Goal: Transaction & Acquisition: Purchase product/service

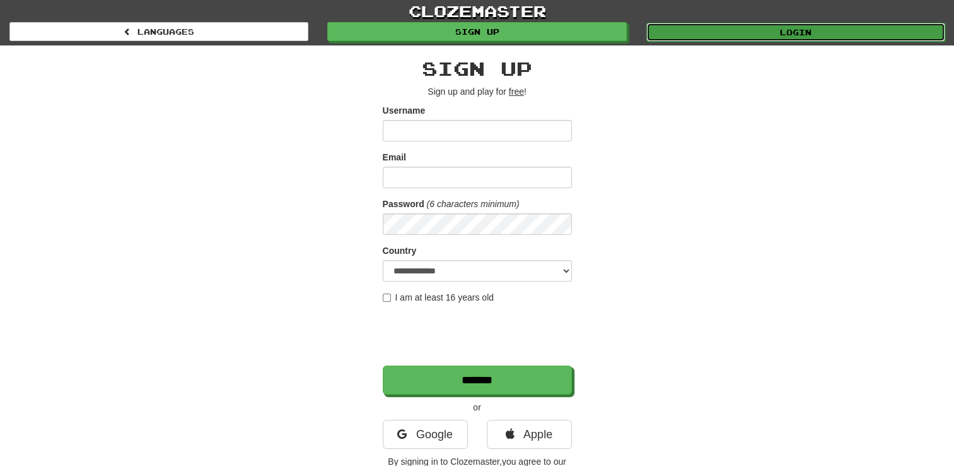
click at [875, 31] on link "Login" at bounding box center [796, 32] width 299 height 19
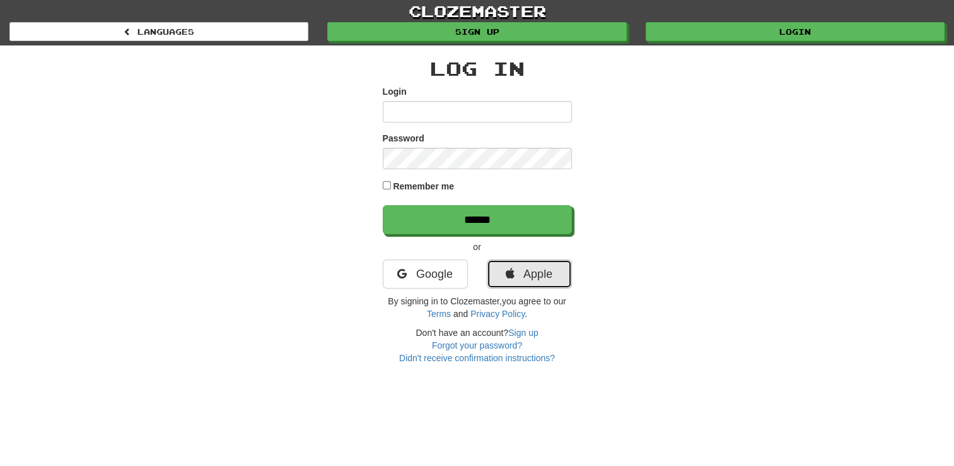
click at [515, 272] on link "Apple" at bounding box center [529, 273] width 85 height 29
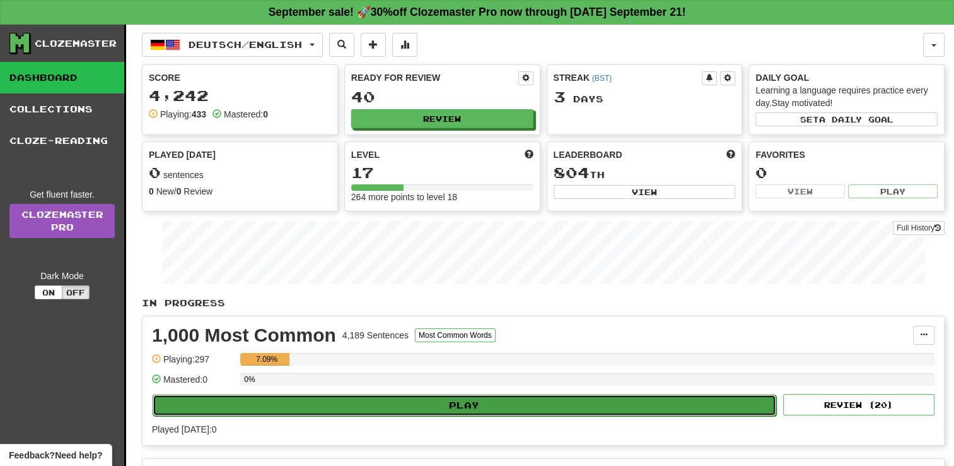
click at [474, 397] on button "Play" at bounding box center [465, 404] width 624 height 21
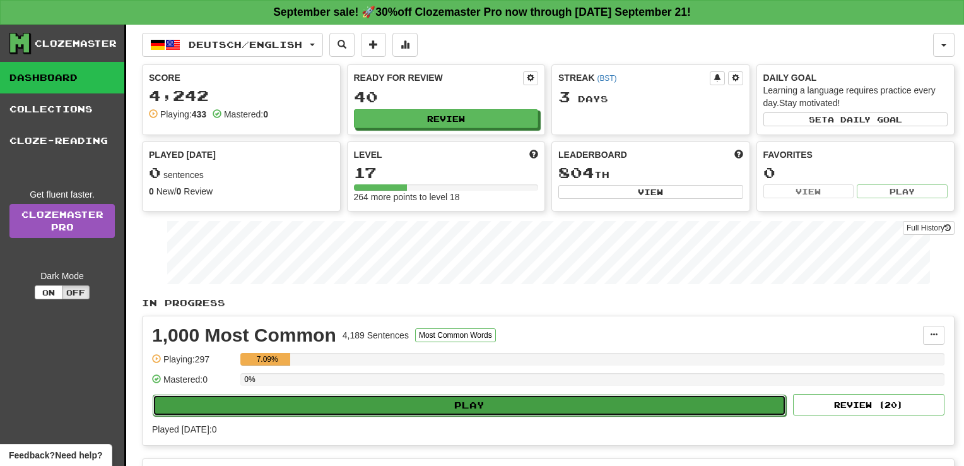
select select "**"
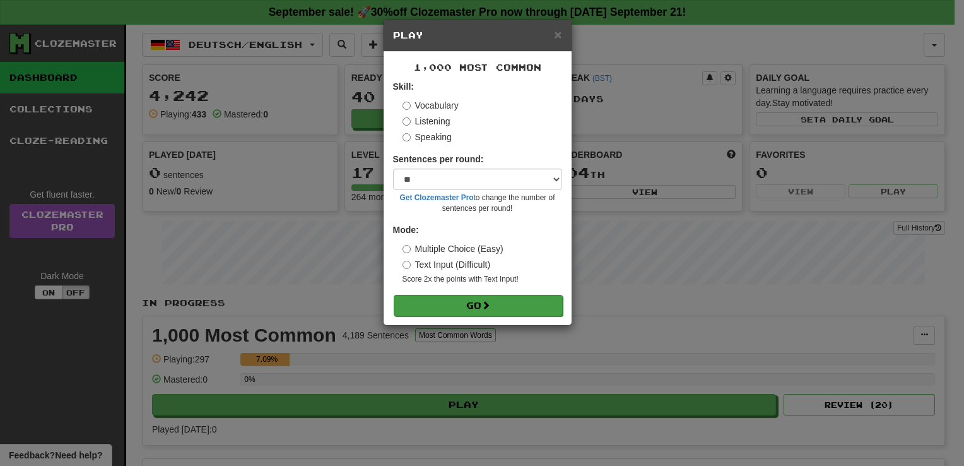
drag, startPoint x: 506, startPoint y: 293, endPoint x: 516, endPoint y: 301, distance: 12.6
click at [516, 301] on form "Skill: Vocabulary Listening Speaking Sentences per round: * ** ** ** ** ** *** …" at bounding box center [477, 197] width 169 height 235
click at [516, 301] on button "Go" at bounding box center [478, 305] width 169 height 21
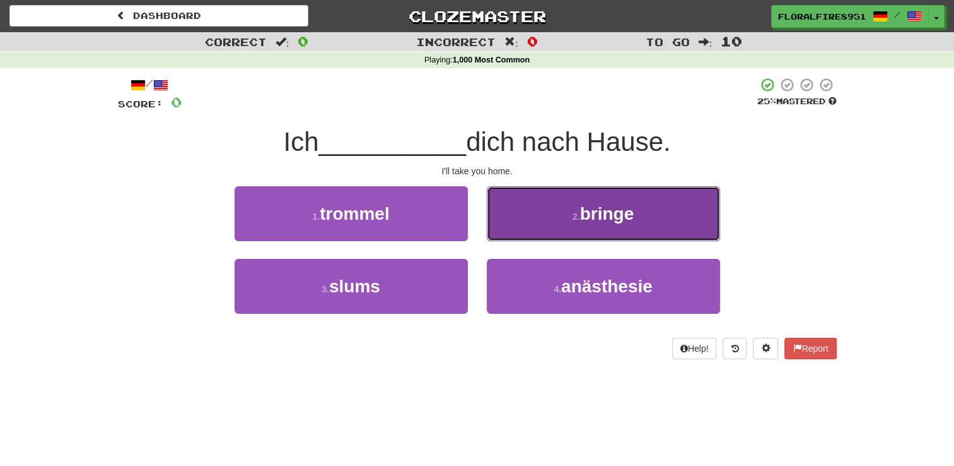
click at [587, 204] on span "bringe" at bounding box center [607, 214] width 54 height 20
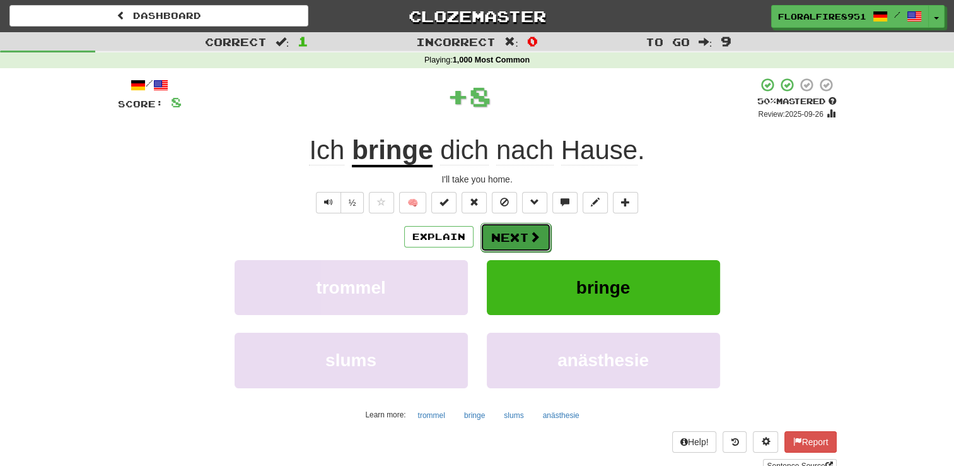
click at [515, 228] on button "Next" at bounding box center [516, 237] width 71 height 29
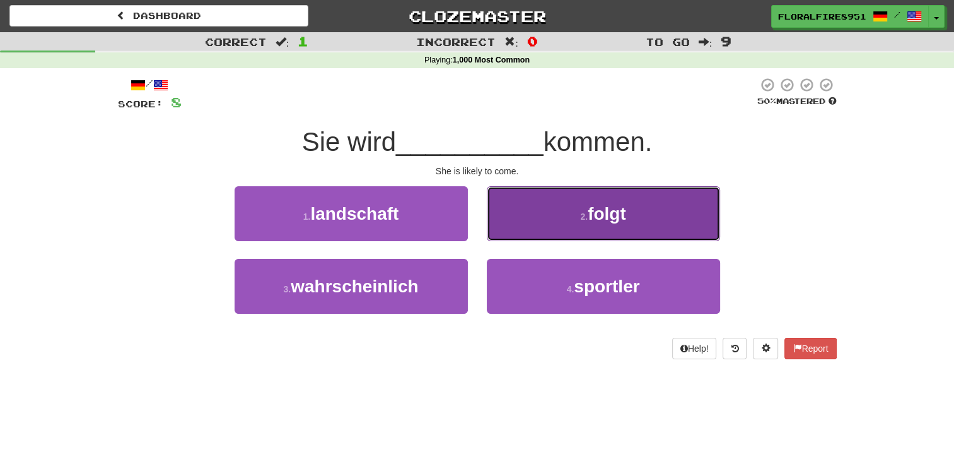
click at [542, 206] on button "2 . folgt" at bounding box center [603, 213] width 233 height 55
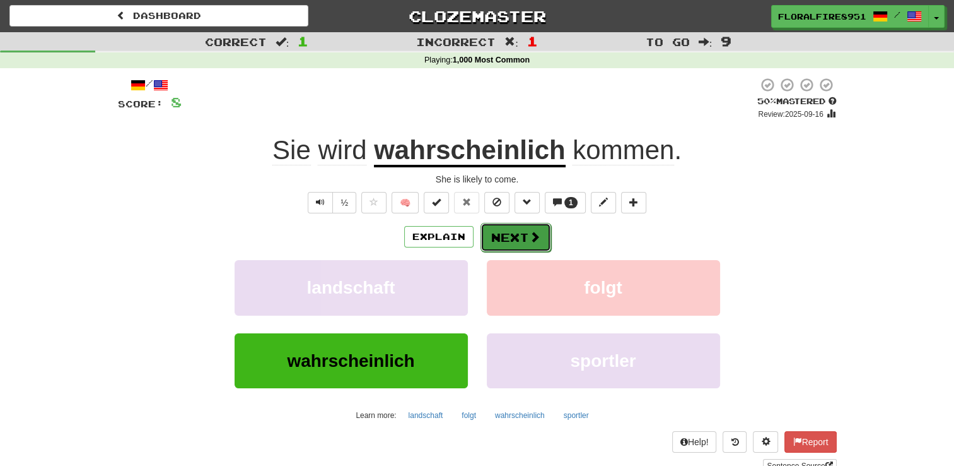
click at [519, 231] on button "Next" at bounding box center [516, 237] width 71 height 29
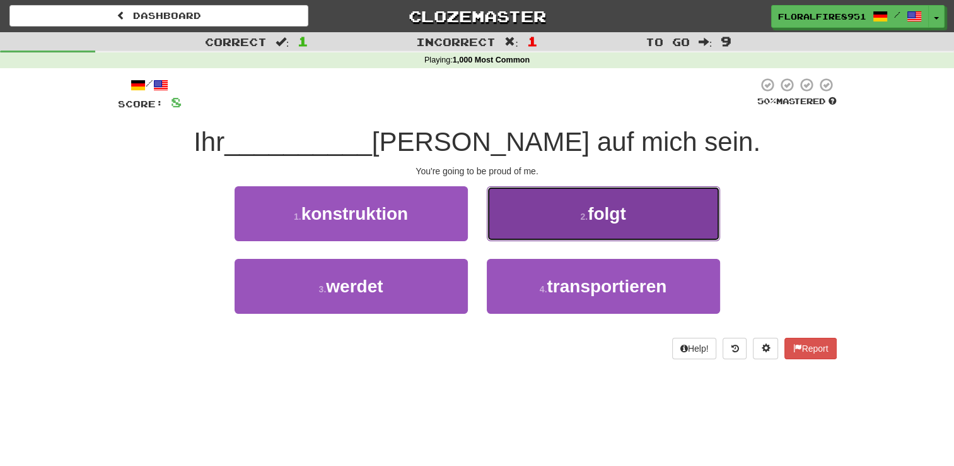
click at [556, 214] on button "2 . folgt" at bounding box center [603, 213] width 233 height 55
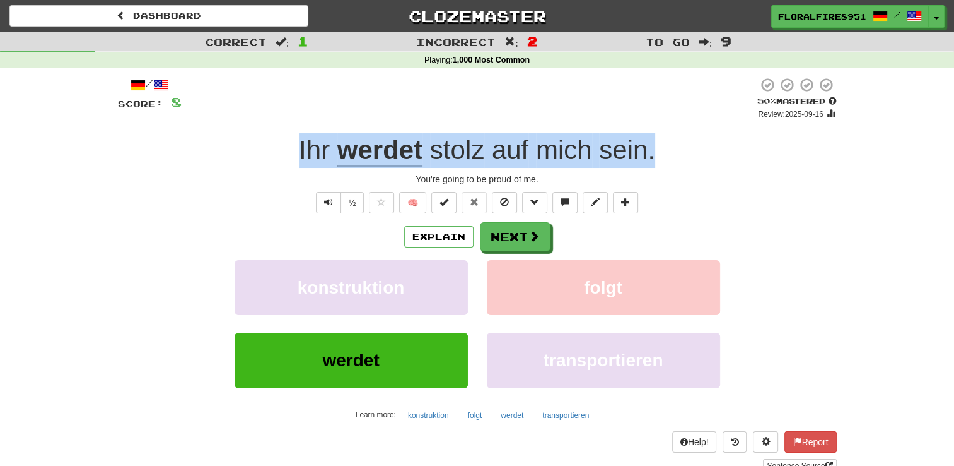
drag, startPoint x: 681, startPoint y: 148, endPoint x: 295, endPoint y: 150, distance: 386.7
click at [295, 150] on div "Ihr werdet stolz auf mich sein ." at bounding box center [477, 150] width 719 height 35
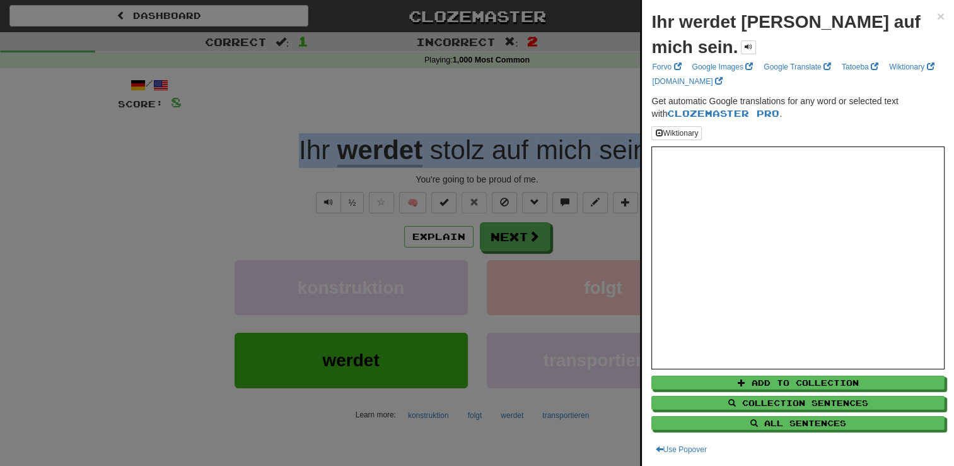
copy div "Ihr werdet stolz auf mich sein ."
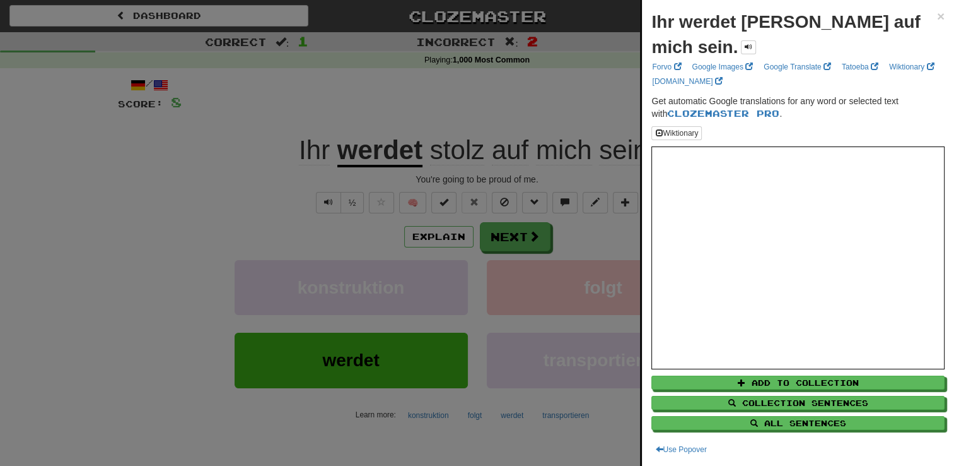
click at [525, 234] on div at bounding box center [477, 233] width 954 height 466
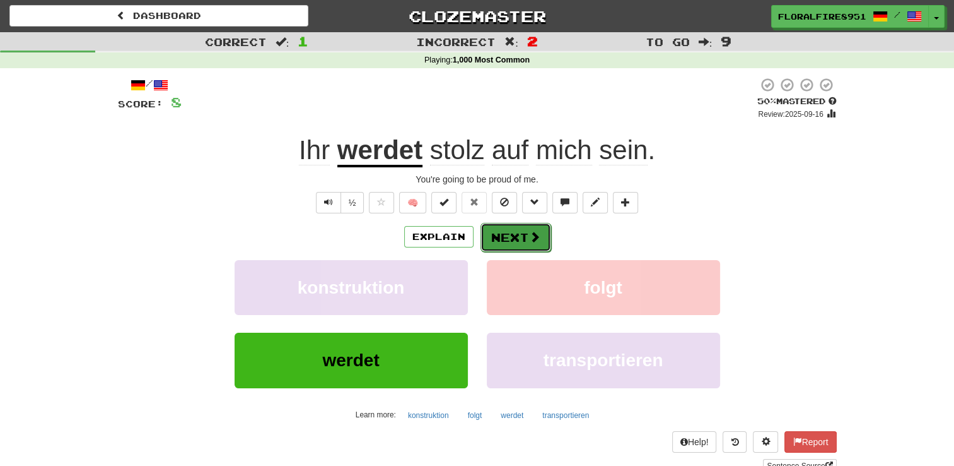
click at [515, 238] on button "Next" at bounding box center [516, 237] width 71 height 29
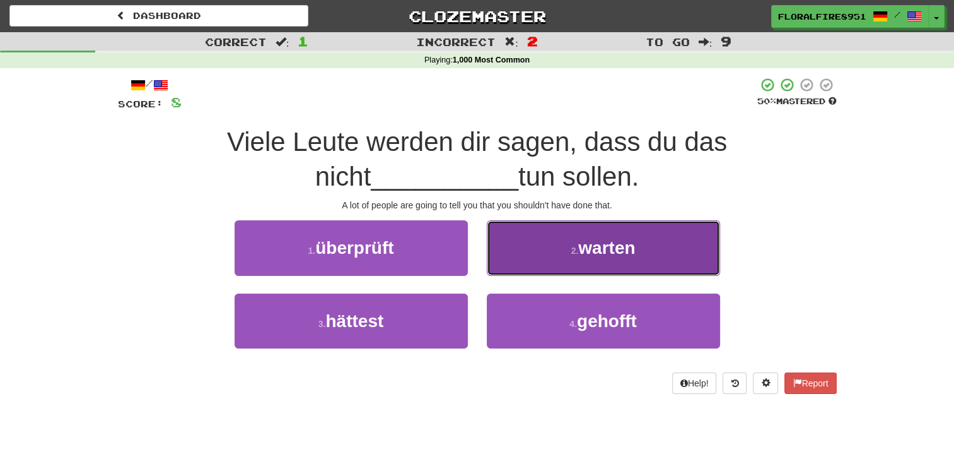
click at [552, 232] on button "2 . warten" at bounding box center [603, 247] width 233 height 55
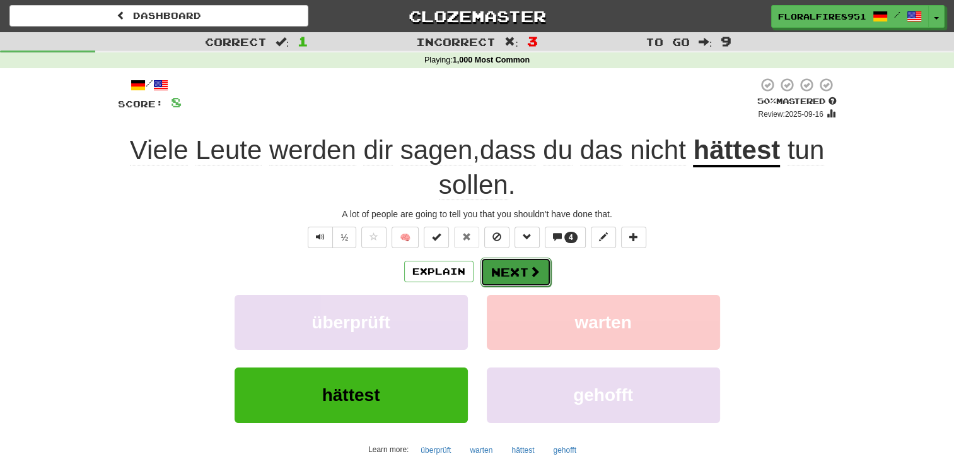
click at [527, 273] on button "Next" at bounding box center [516, 271] width 71 height 29
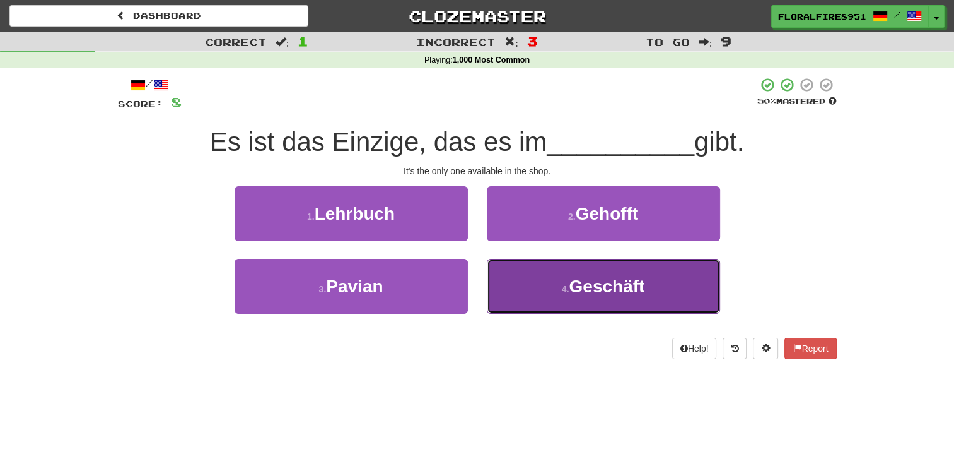
click at [653, 284] on button "4 . Gesch ä ft" at bounding box center [603, 286] width 233 height 55
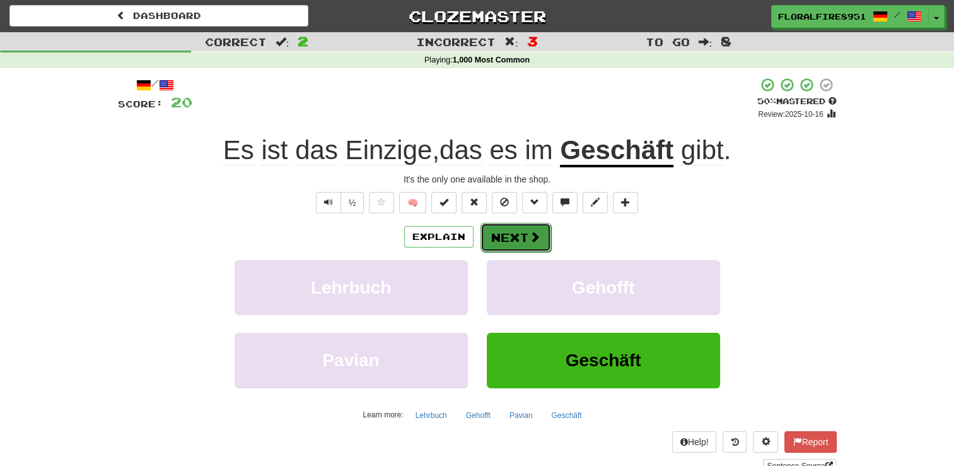
click at [502, 243] on button "Next" at bounding box center [516, 237] width 71 height 29
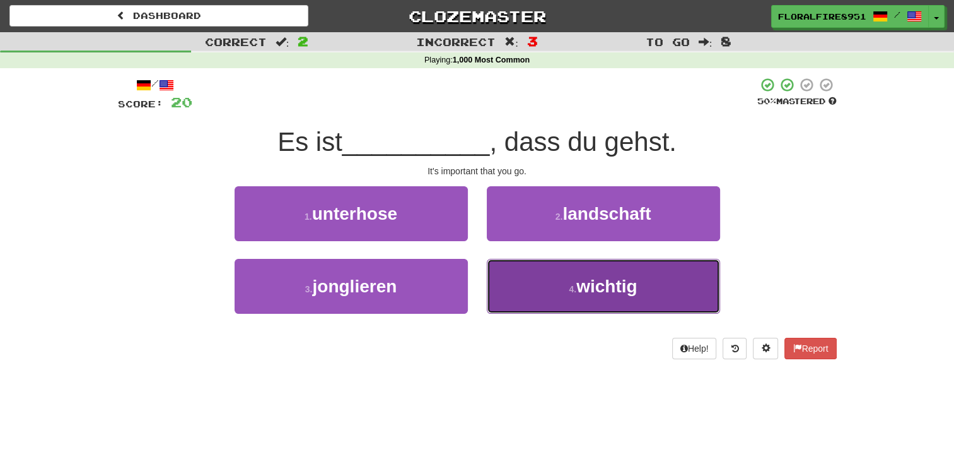
click at [664, 296] on button "4 . wichtig" at bounding box center [603, 286] width 233 height 55
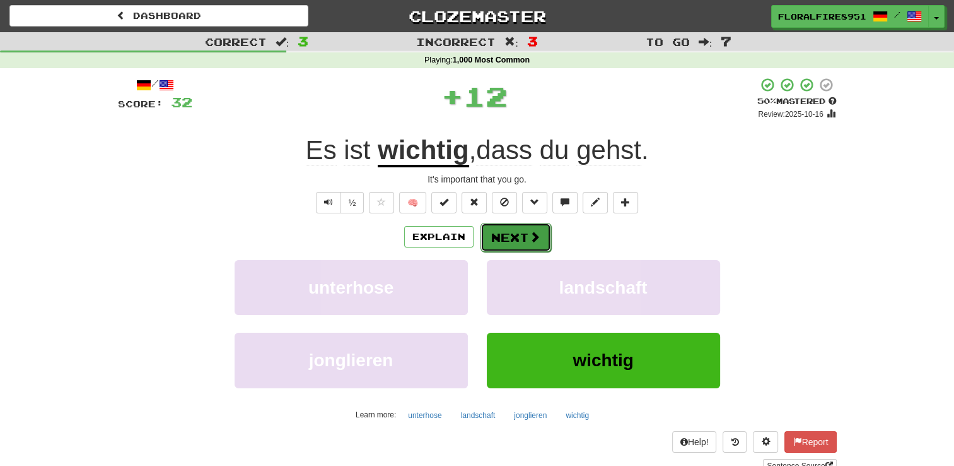
click at [530, 237] on span at bounding box center [534, 236] width 11 height 11
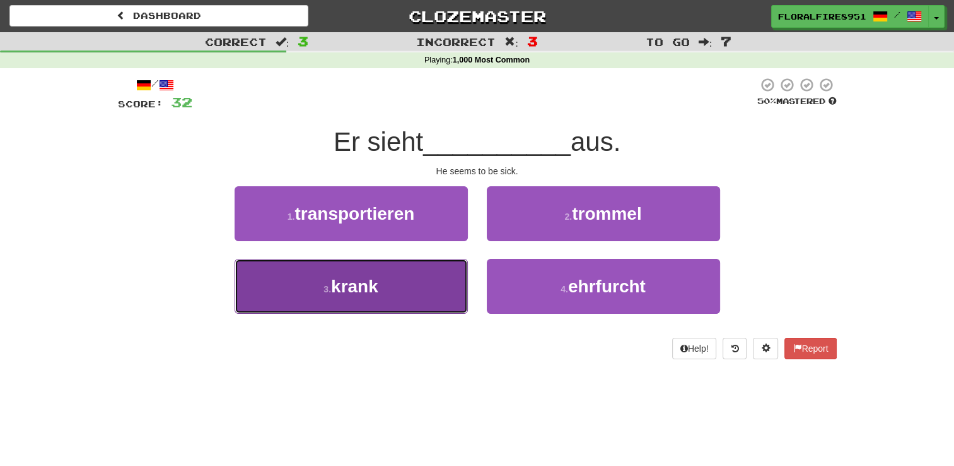
click at [375, 299] on button "3 . krank" at bounding box center [351, 286] width 233 height 55
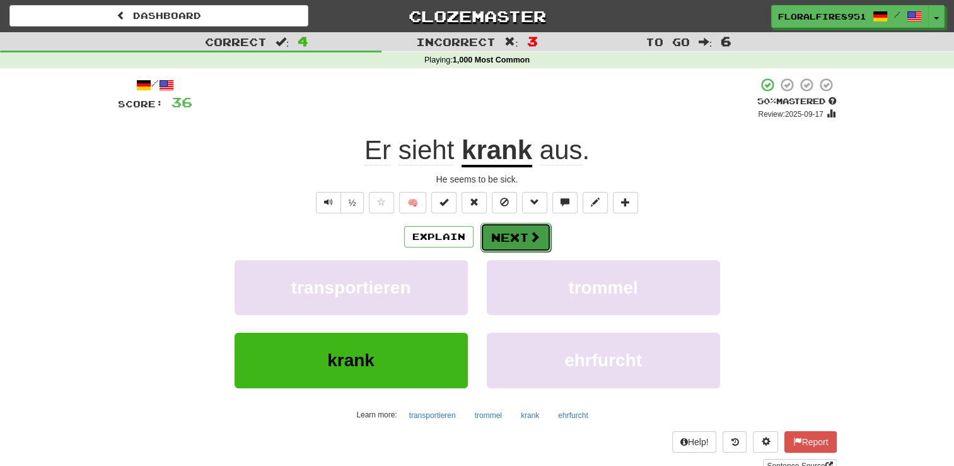
click at [522, 228] on button "Next" at bounding box center [516, 237] width 71 height 29
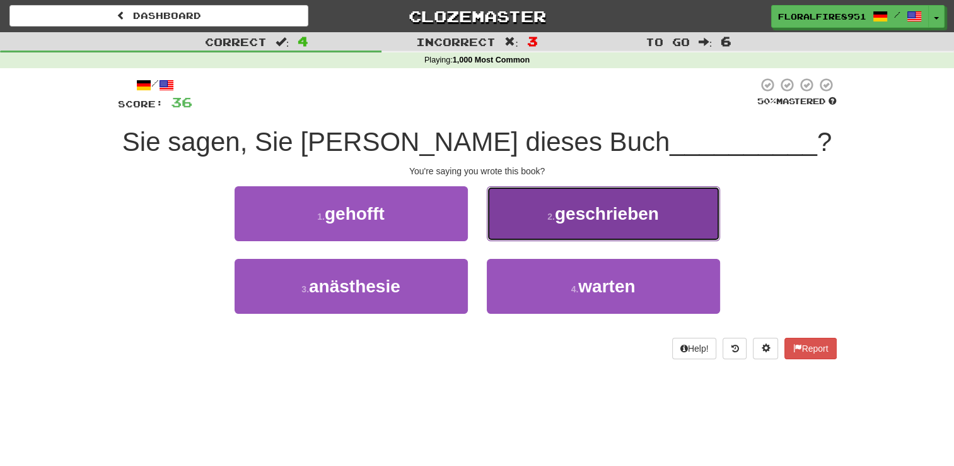
click at [525, 208] on button "2 . geschrieben" at bounding box center [603, 213] width 233 height 55
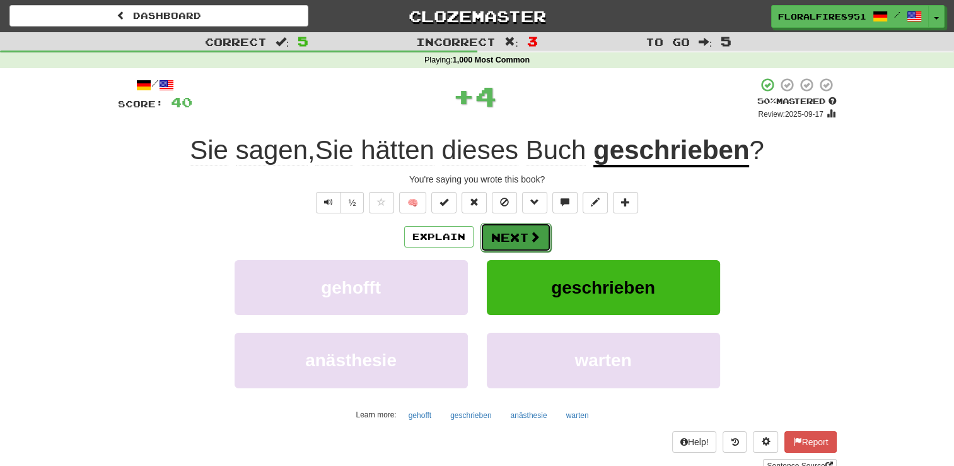
click at [510, 235] on button "Next" at bounding box center [516, 237] width 71 height 29
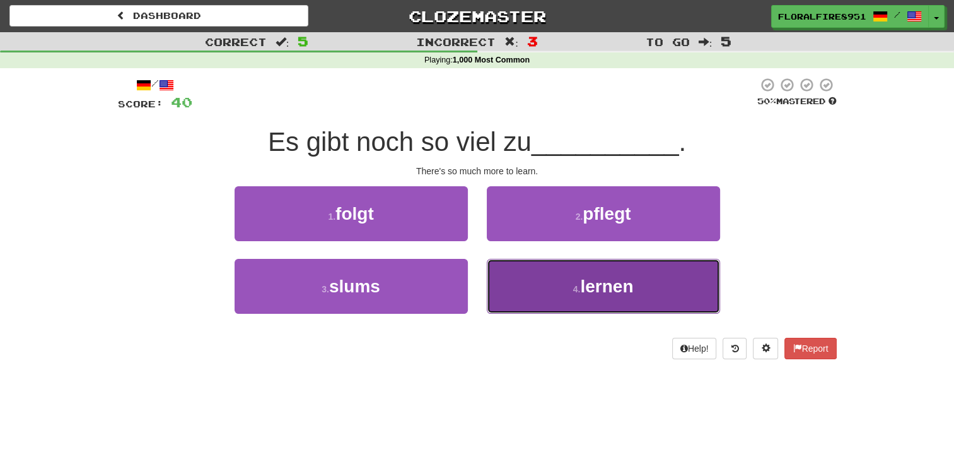
click at [515, 277] on button "4 . lernen" at bounding box center [603, 286] width 233 height 55
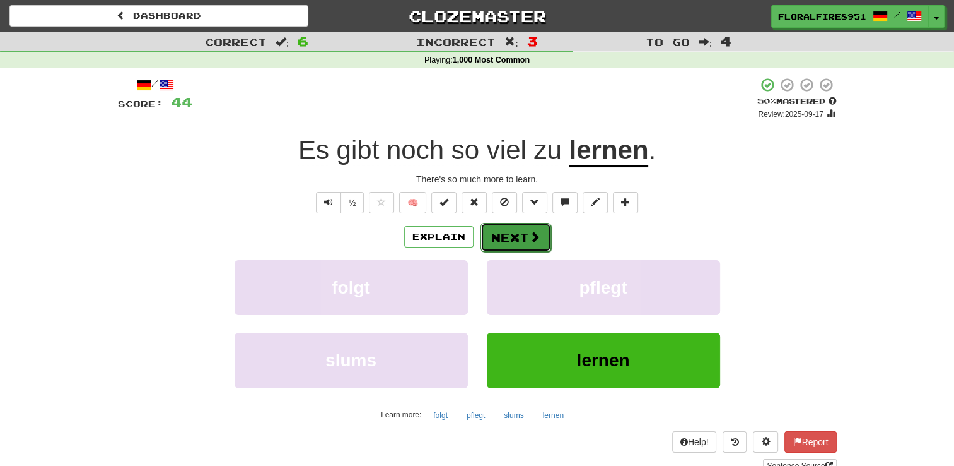
click at [530, 235] on span at bounding box center [534, 236] width 11 height 11
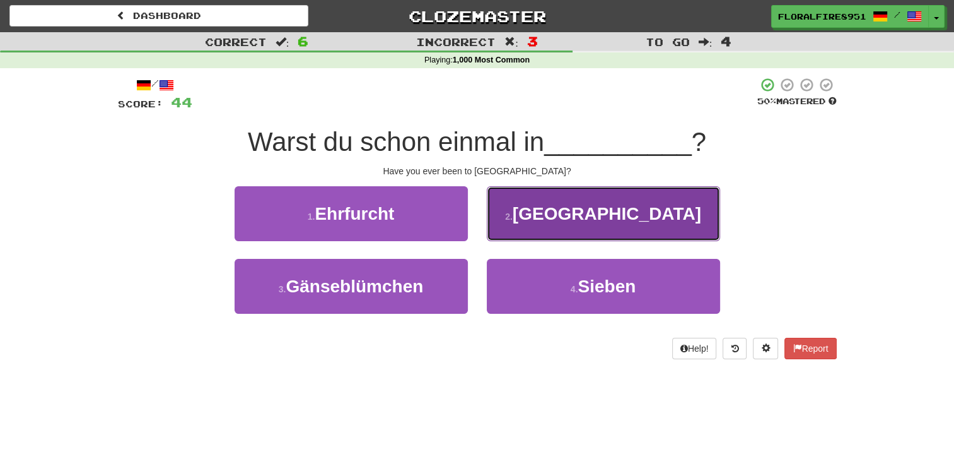
click at [542, 223] on button "2 . Amerika" at bounding box center [603, 213] width 233 height 55
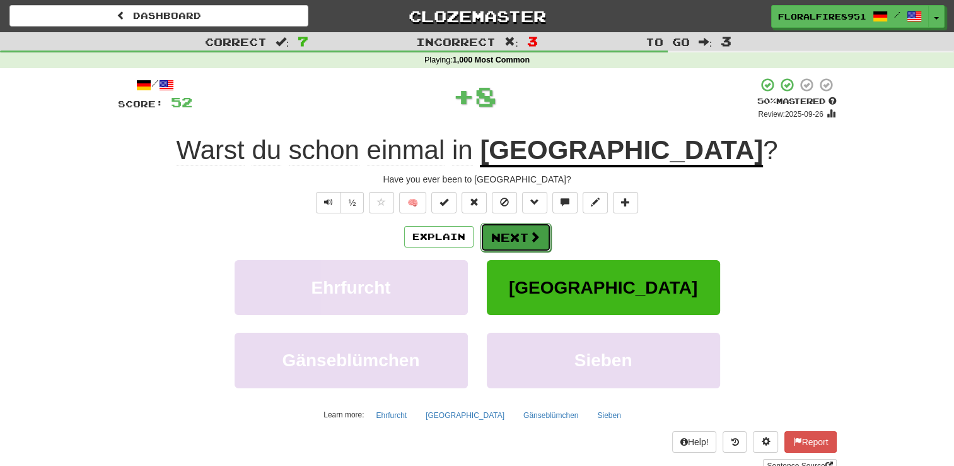
click at [532, 226] on button "Next" at bounding box center [516, 237] width 71 height 29
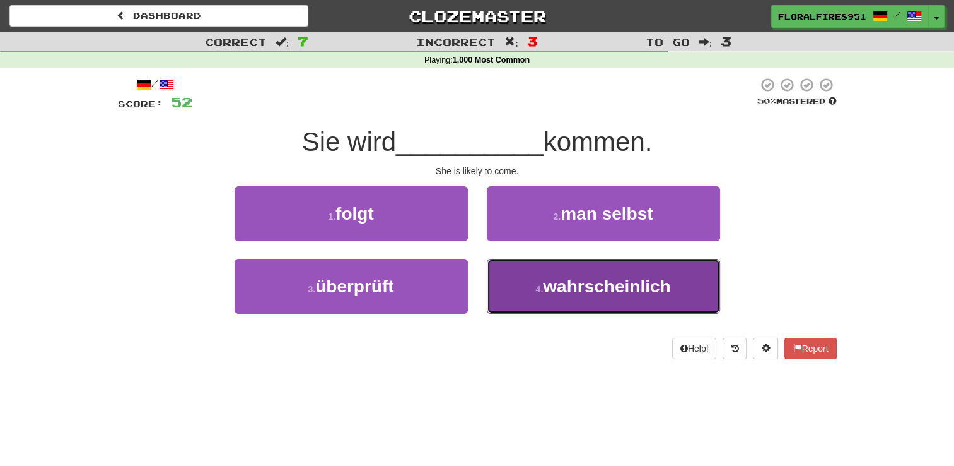
click at [515, 284] on button "4 . wahrscheinlich" at bounding box center [603, 286] width 233 height 55
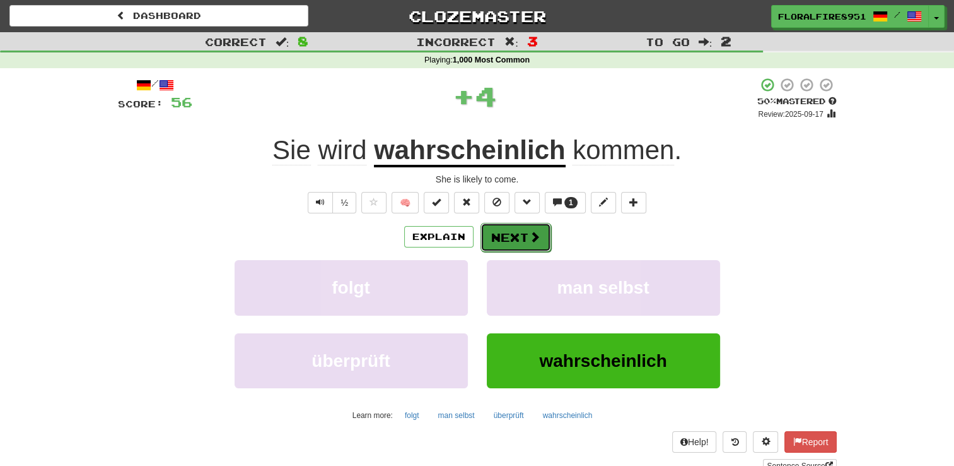
click at [539, 228] on button "Next" at bounding box center [516, 237] width 71 height 29
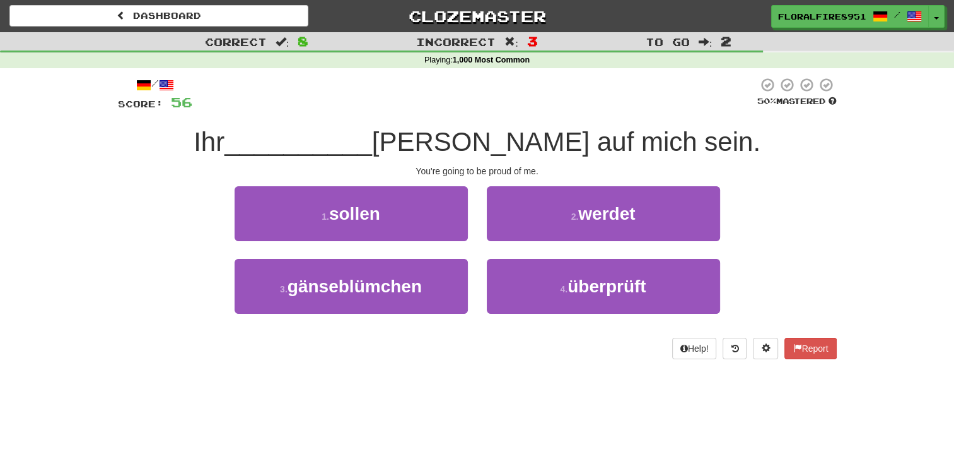
click at [485, 214] on div "2 . werdet" at bounding box center [604, 222] width 252 height 73
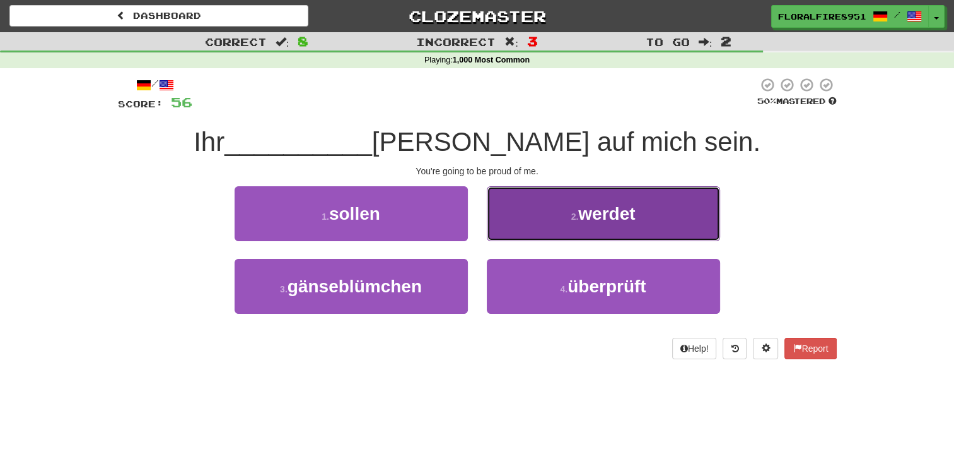
click at [512, 221] on button "2 . werdet" at bounding box center [603, 213] width 233 height 55
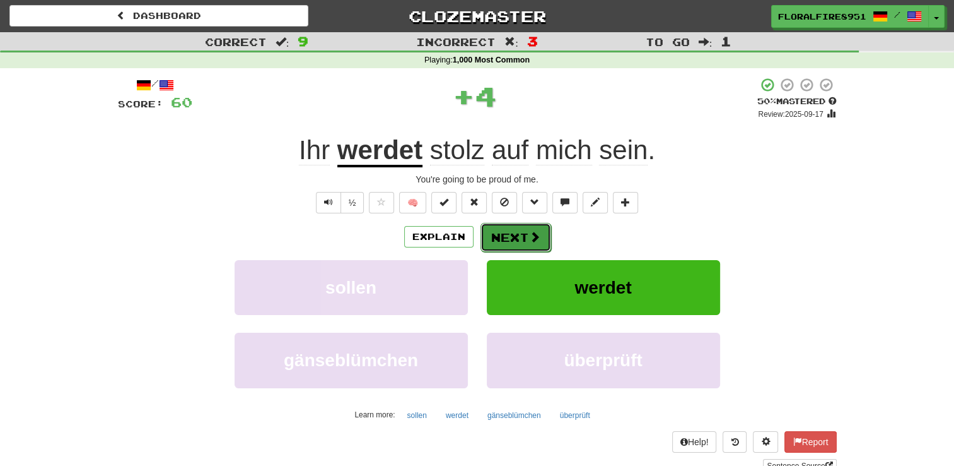
click at [507, 242] on button "Next" at bounding box center [516, 237] width 71 height 29
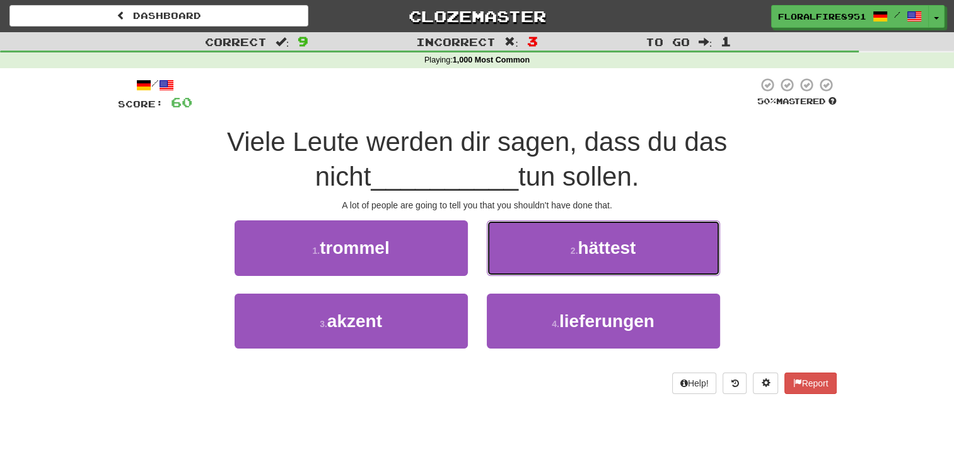
click at [507, 242] on button "2 . h ä ttest" at bounding box center [603, 247] width 233 height 55
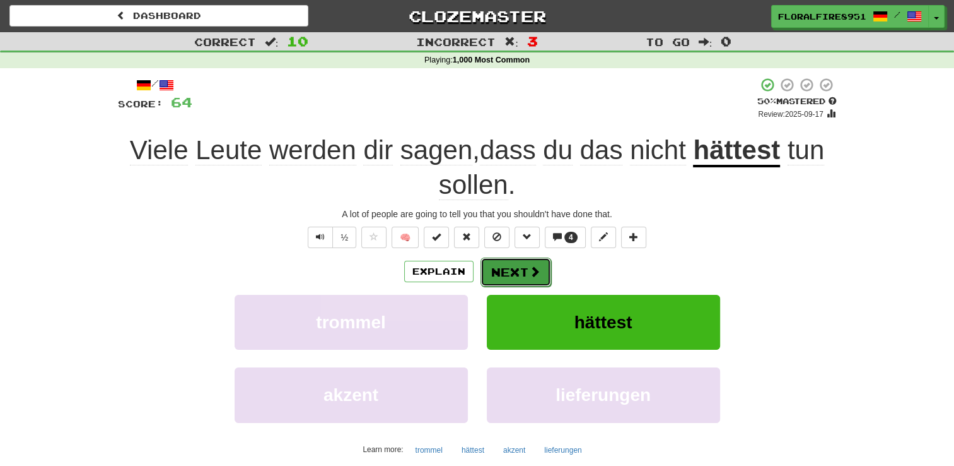
click at [513, 269] on button "Next" at bounding box center [516, 271] width 71 height 29
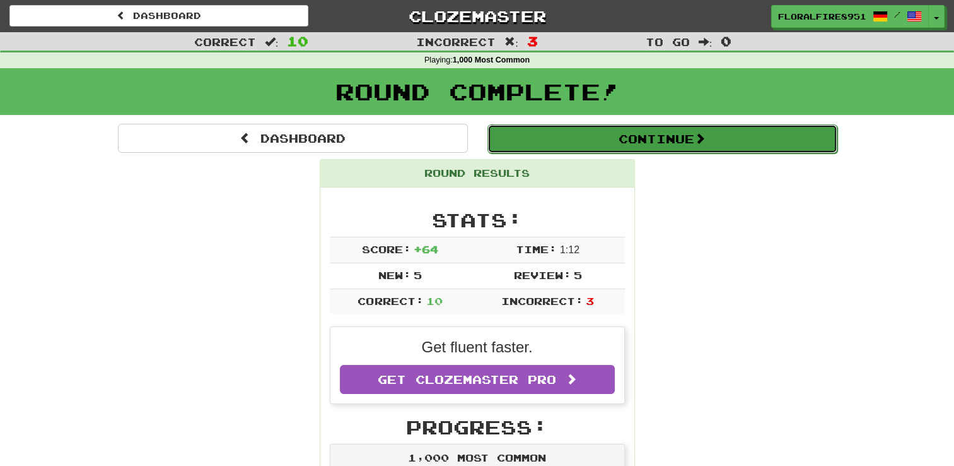
click at [752, 139] on button "Continue" at bounding box center [663, 138] width 350 height 29
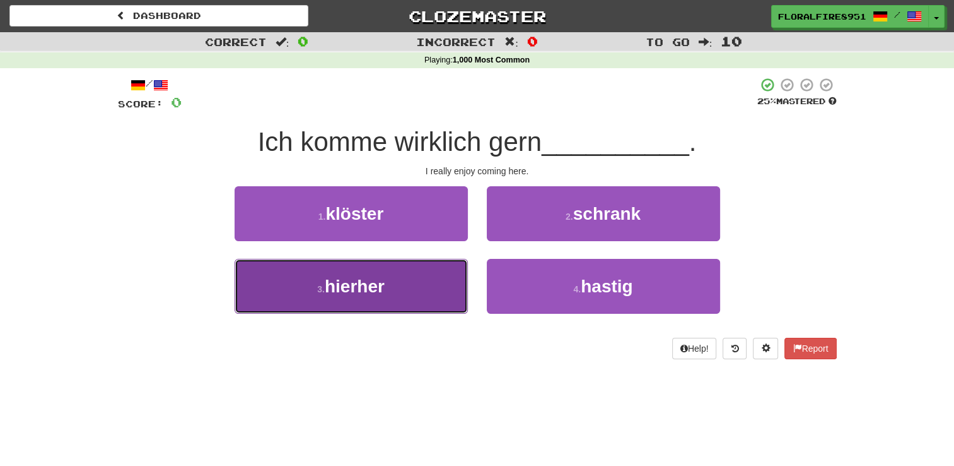
click at [411, 279] on button "3 . hierher" at bounding box center [351, 286] width 233 height 55
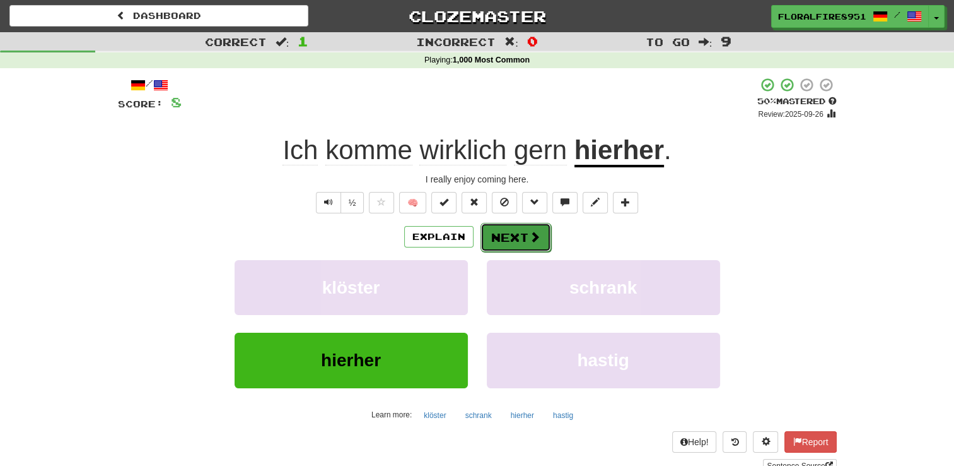
click at [537, 243] on button "Next" at bounding box center [516, 237] width 71 height 29
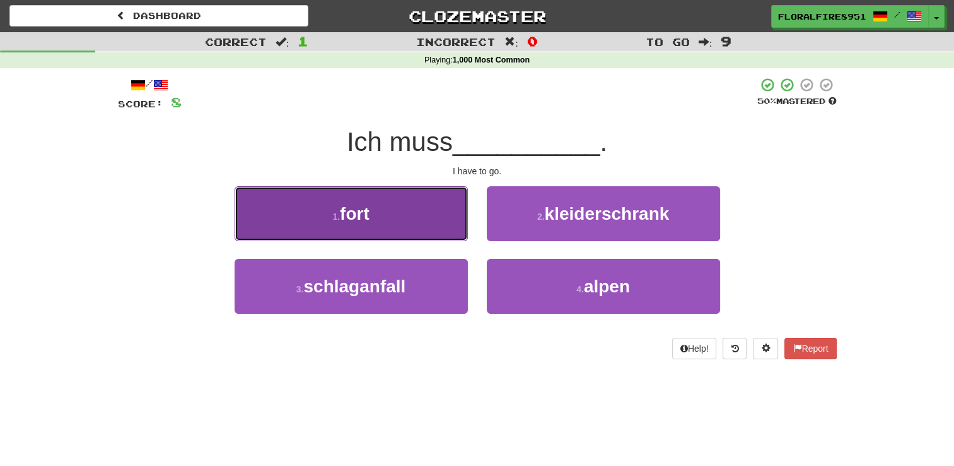
click at [432, 217] on button "1 . fort" at bounding box center [351, 213] width 233 height 55
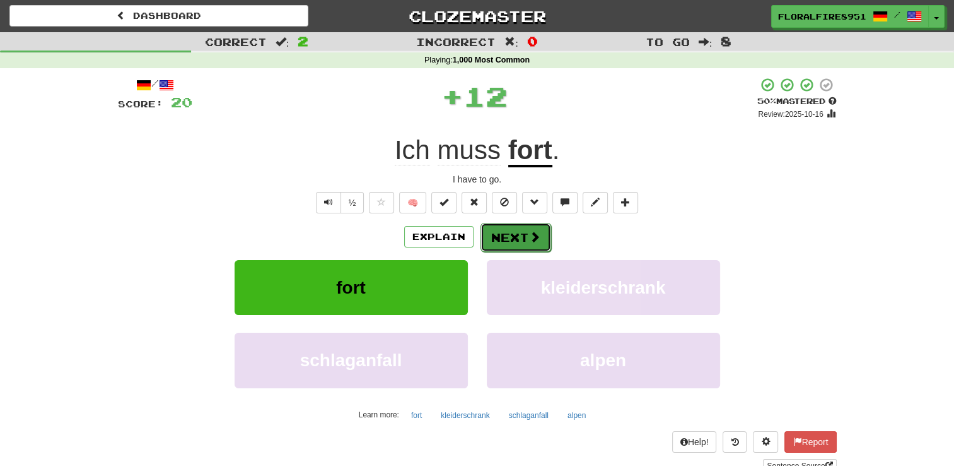
click at [501, 232] on button "Next" at bounding box center [516, 237] width 71 height 29
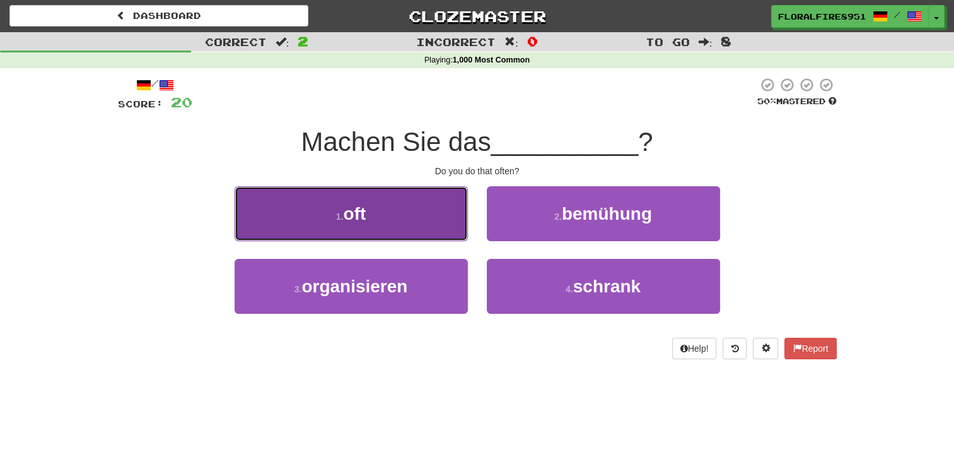
click at [455, 213] on button "1 . oft" at bounding box center [351, 213] width 233 height 55
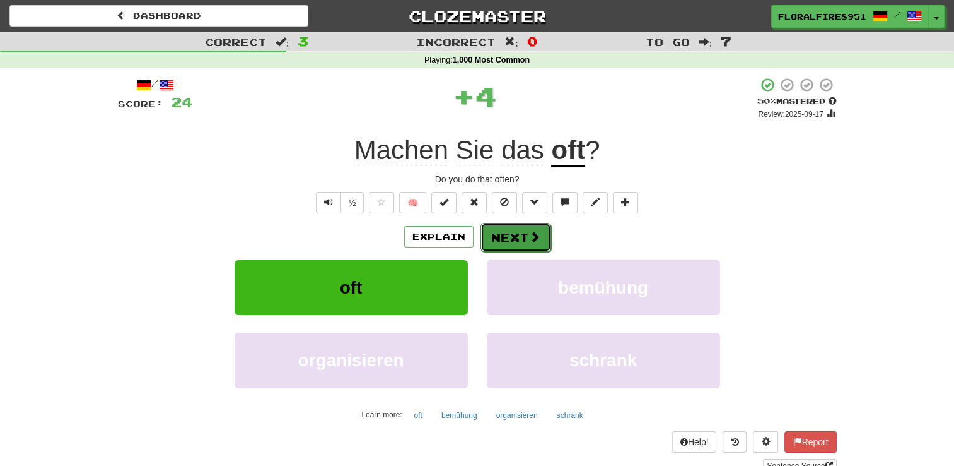
click at [524, 229] on button "Next" at bounding box center [516, 237] width 71 height 29
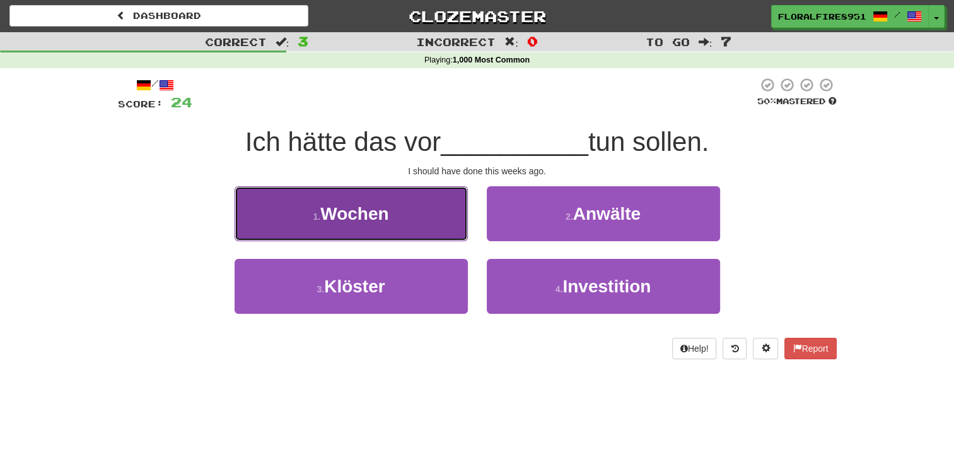
click at [462, 208] on button "1 . Wochen" at bounding box center [351, 213] width 233 height 55
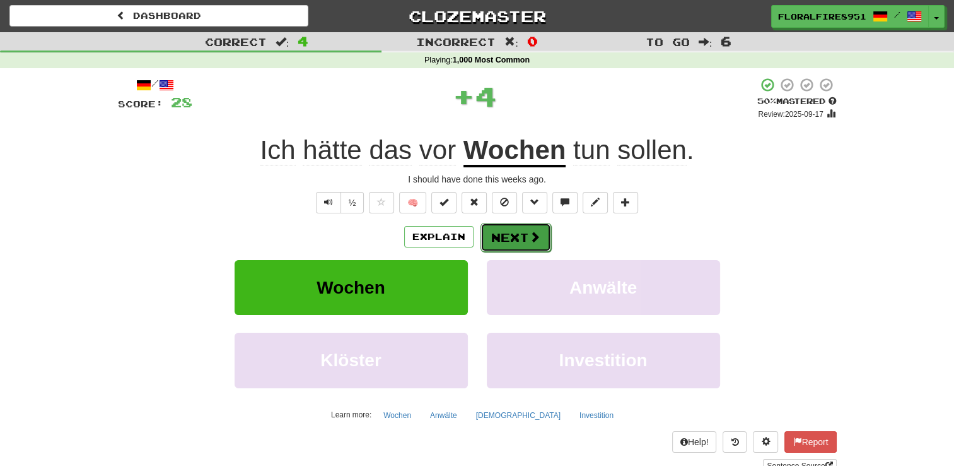
click at [531, 235] on span at bounding box center [534, 236] width 11 height 11
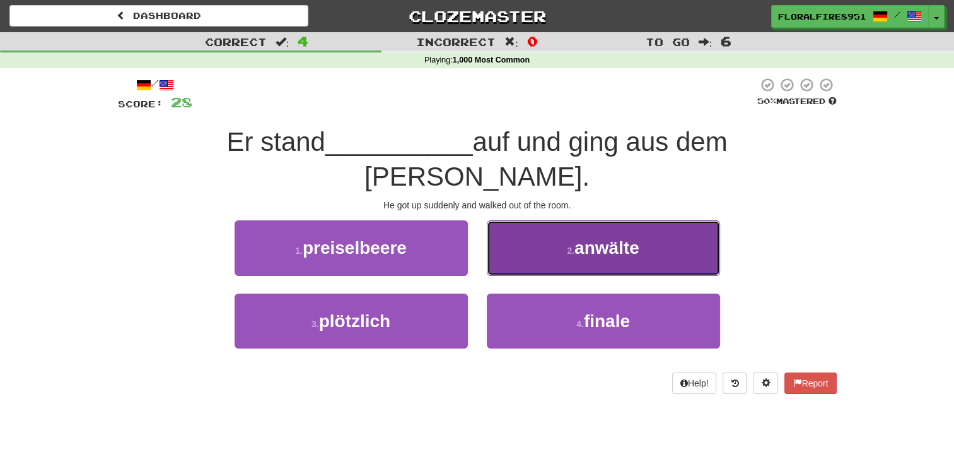
click at [517, 220] on button "2 . anw ä lte" at bounding box center [603, 247] width 233 height 55
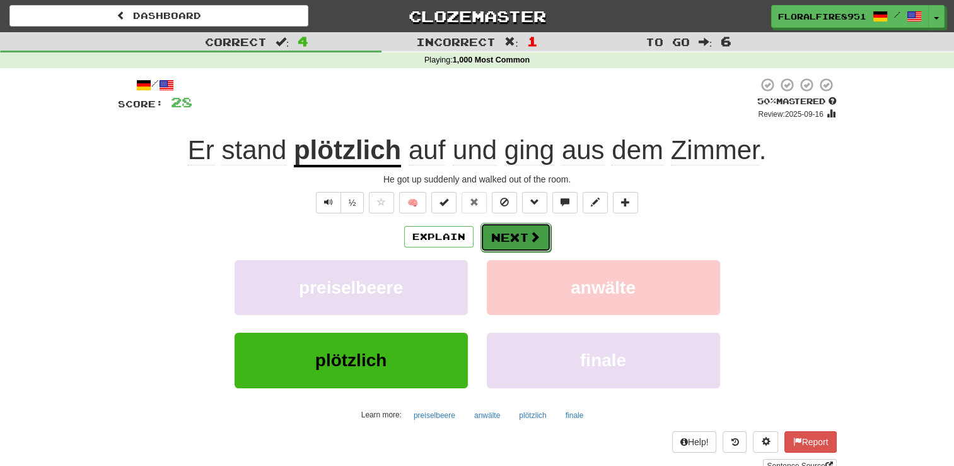
click at [539, 239] on button "Next" at bounding box center [516, 237] width 71 height 29
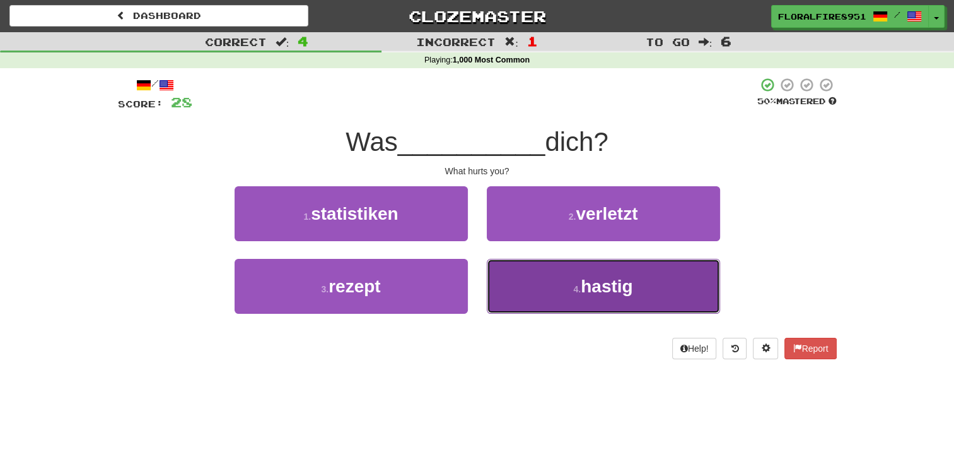
click at [519, 282] on button "4 . hastig" at bounding box center [603, 286] width 233 height 55
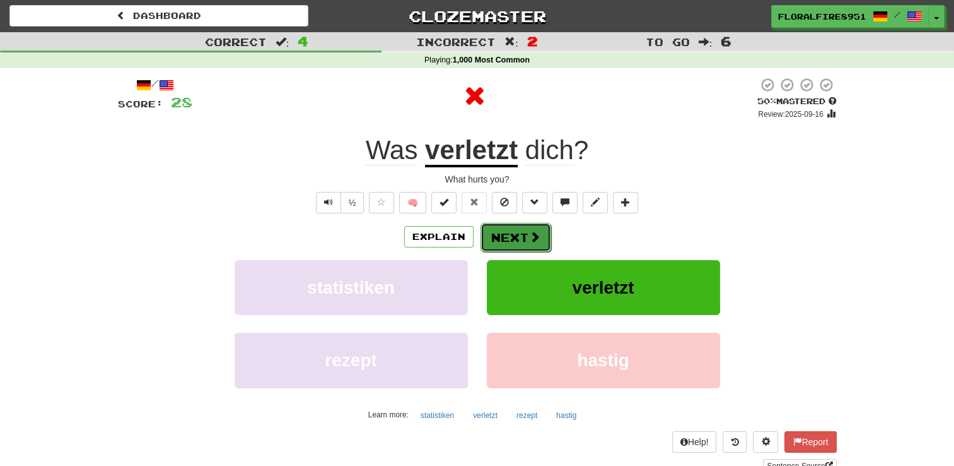
click at [515, 234] on button "Next" at bounding box center [516, 237] width 71 height 29
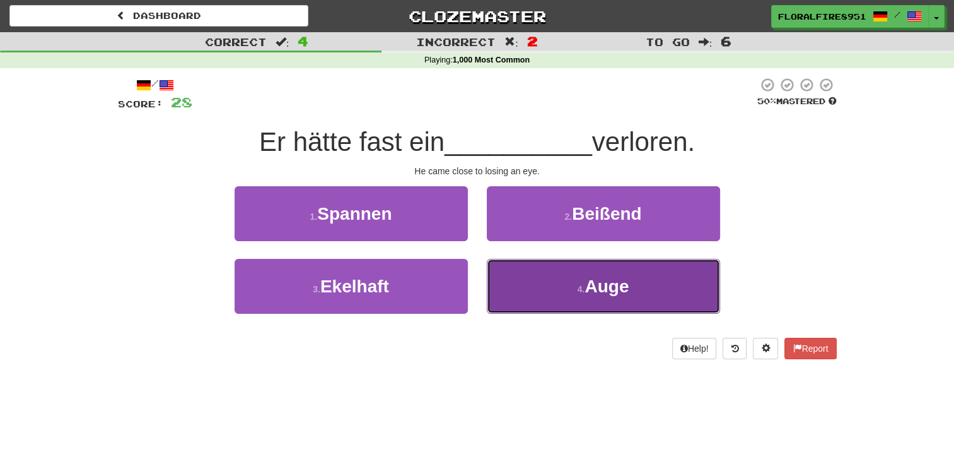
click at [516, 302] on button "4 . Auge" at bounding box center [603, 286] width 233 height 55
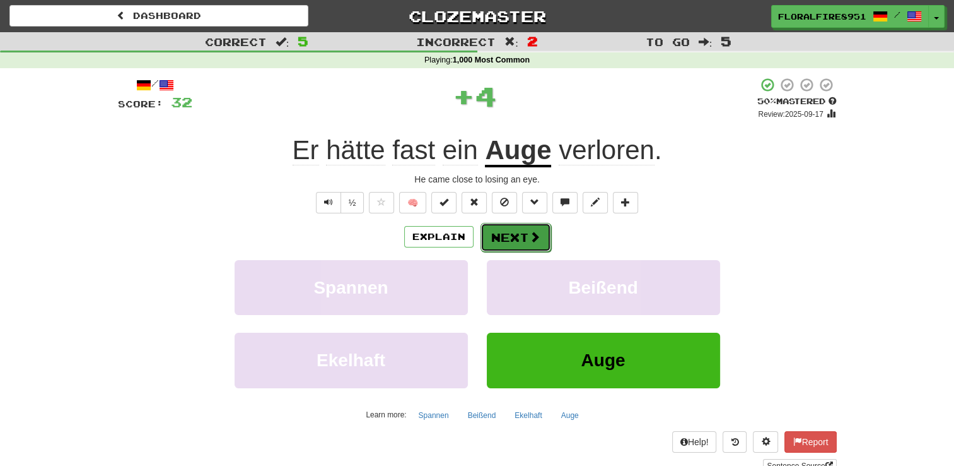
click at [521, 237] on button "Next" at bounding box center [516, 237] width 71 height 29
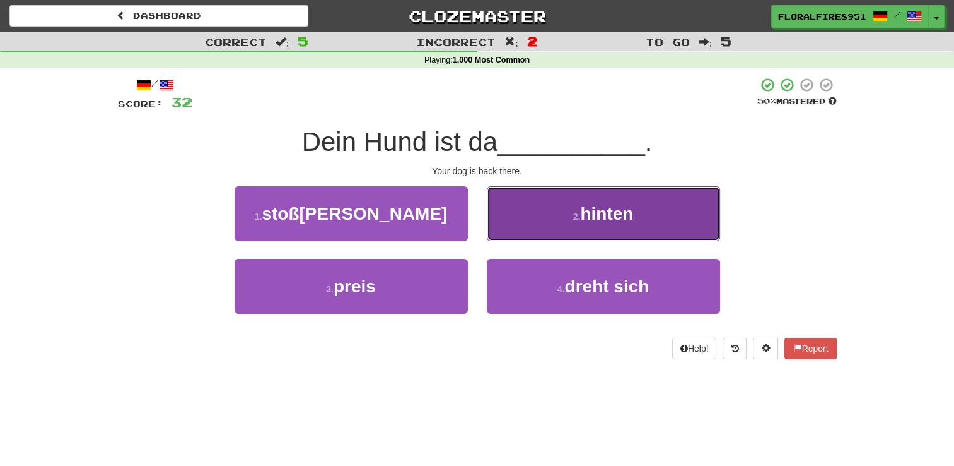
click at [520, 235] on button "2 . hinten" at bounding box center [603, 213] width 233 height 55
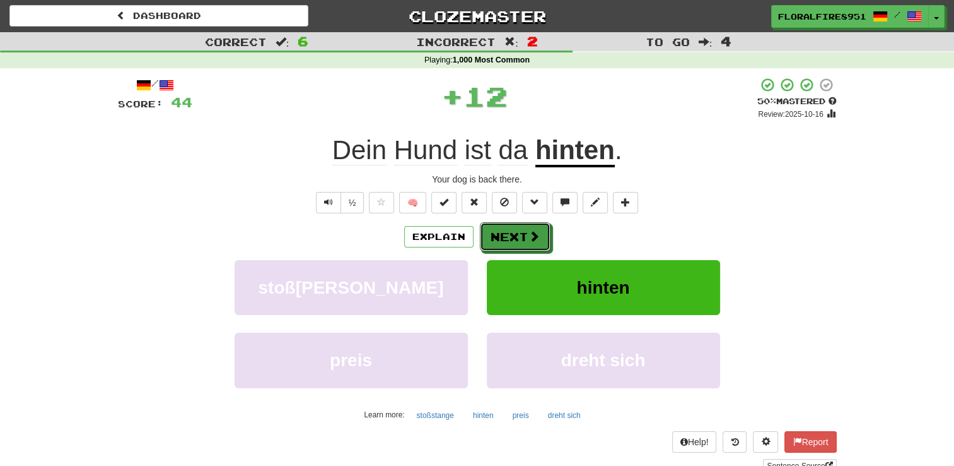
click at [520, 235] on button "Next" at bounding box center [515, 236] width 71 height 29
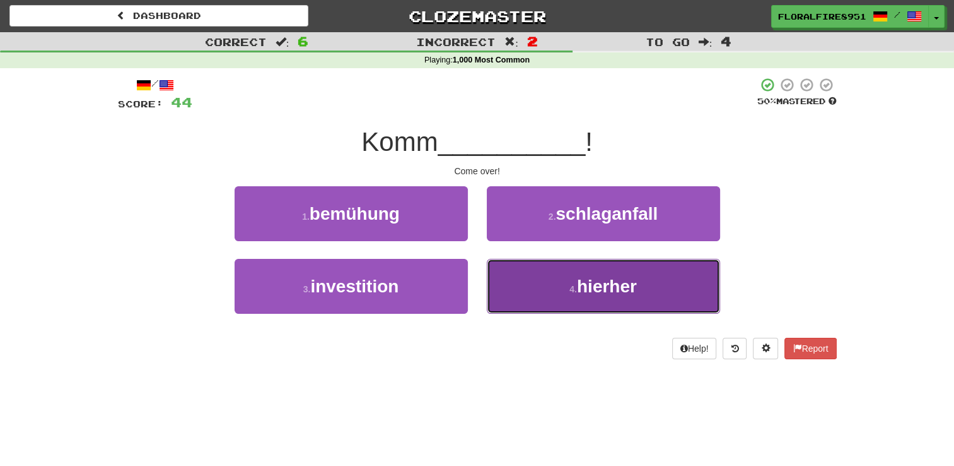
click at [530, 276] on button "4 . hierher" at bounding box center [603, 286] width 233 height 55
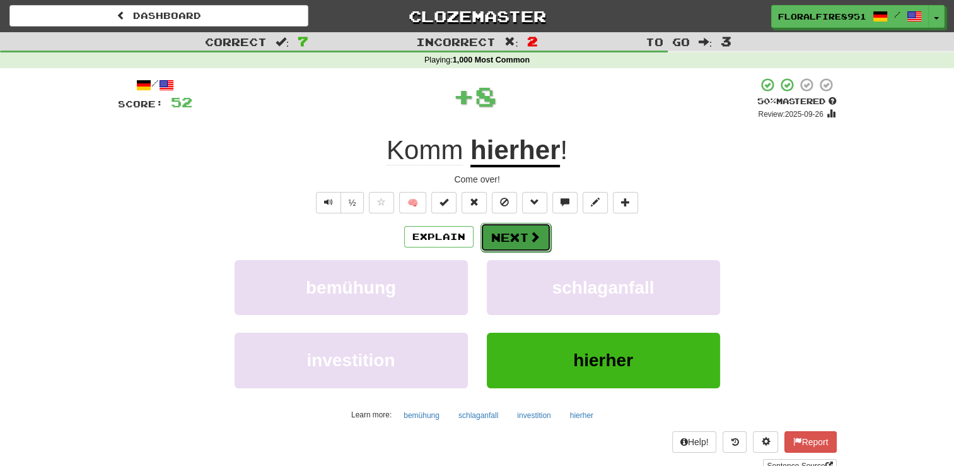
click at [515, 235] on button "Next" at bounding box center [516, 237] width 71 height 29
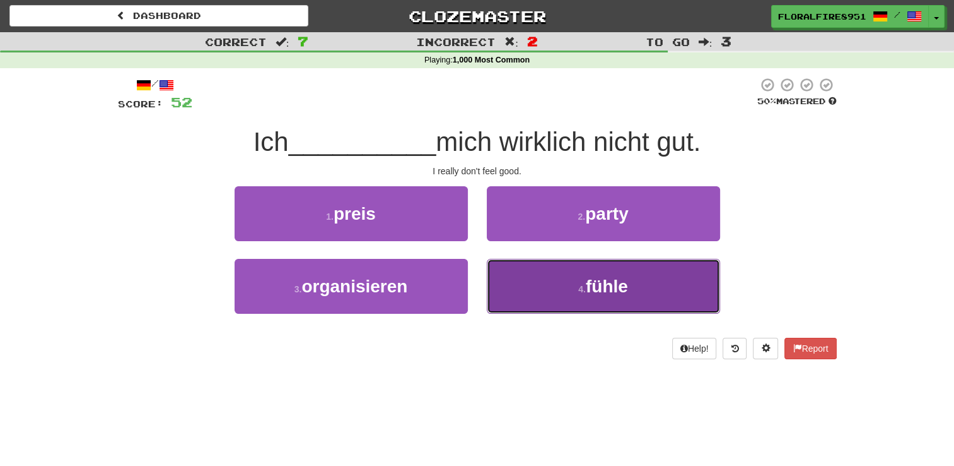
click at [497, 281] on button "4 . f ü hle" at bounding box center [603, 286] width 233 height 55
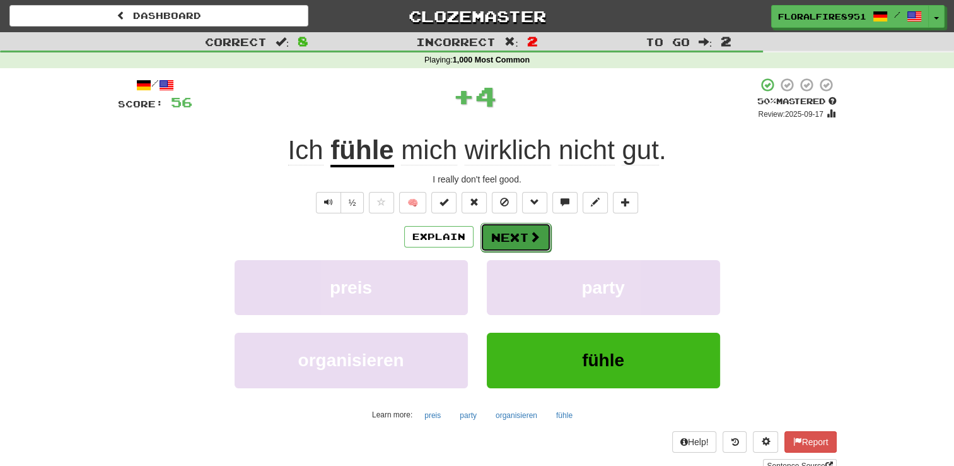
click at [530, 242] on span at bounding box center [534, 236] width 11 height 11
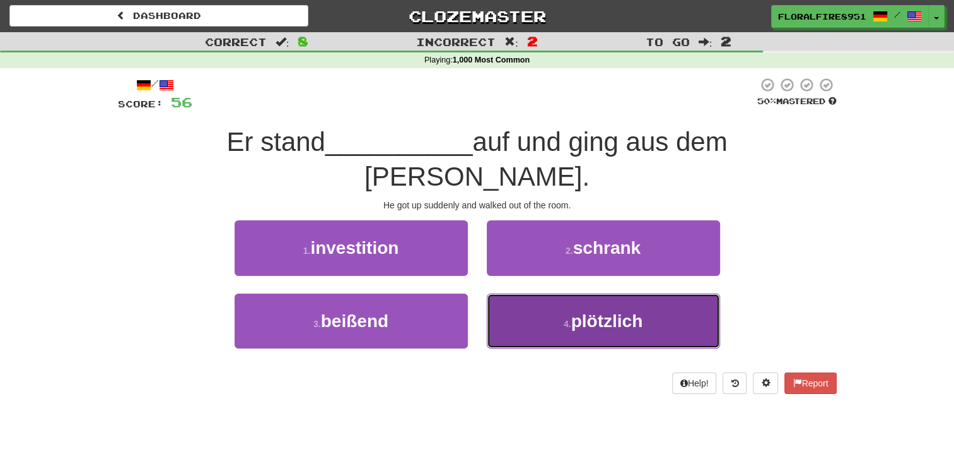
click at [520, 293] on button "4 . pl ö tzlich" at bounding box center [603, 320] width 233 height 55
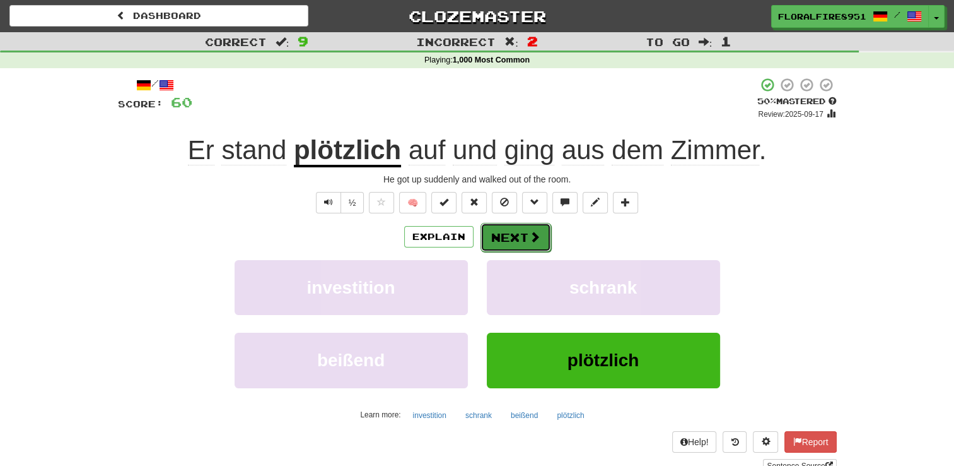
click at [536, 235] on span at bounding box center [534, 236] width 11 height 11
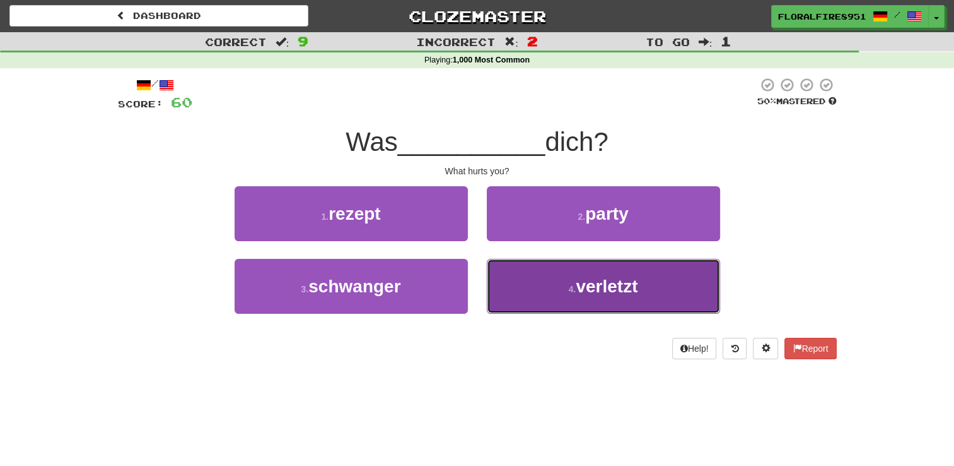
click at [530, 287] on button "4 . verletzt" at bounding box center [603, 286] width 233 height 55
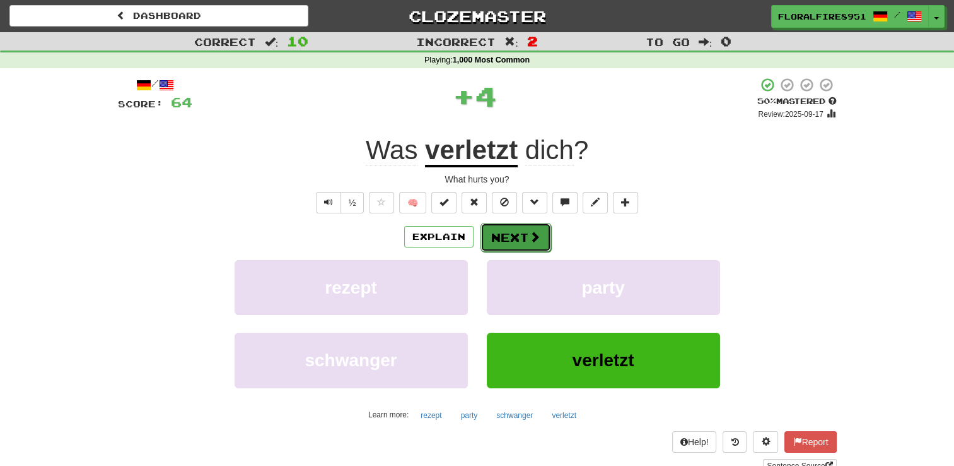
click at [532, 226] on button "Next" at bounding box center [516, 237] width 71 height 29
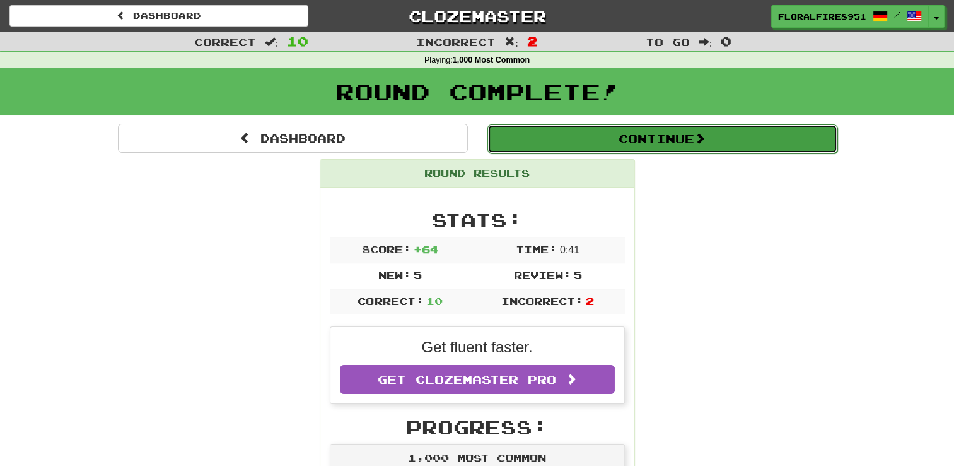
click at [708, 129] on button "Continue" at bounding box center [663, 138] width 350 height 29
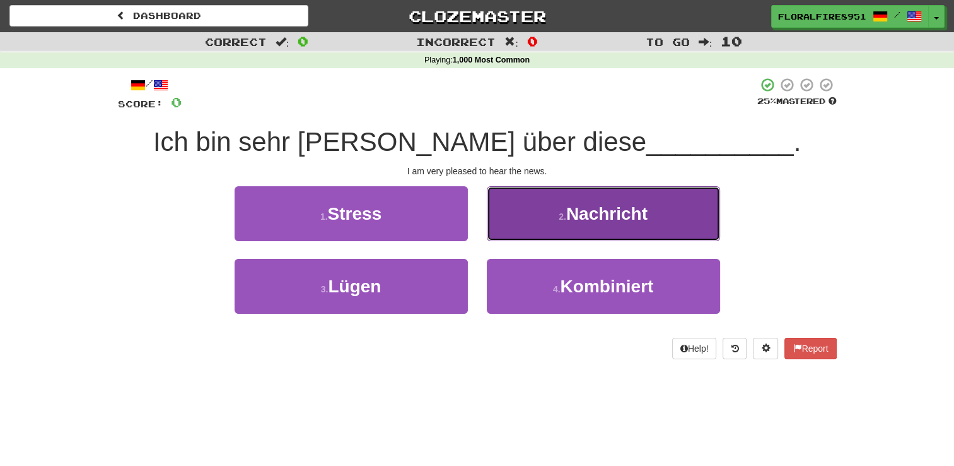
click at [676, 206] on button "2 . Nachricht" at bounding box center [603, 213] width 233 height 55
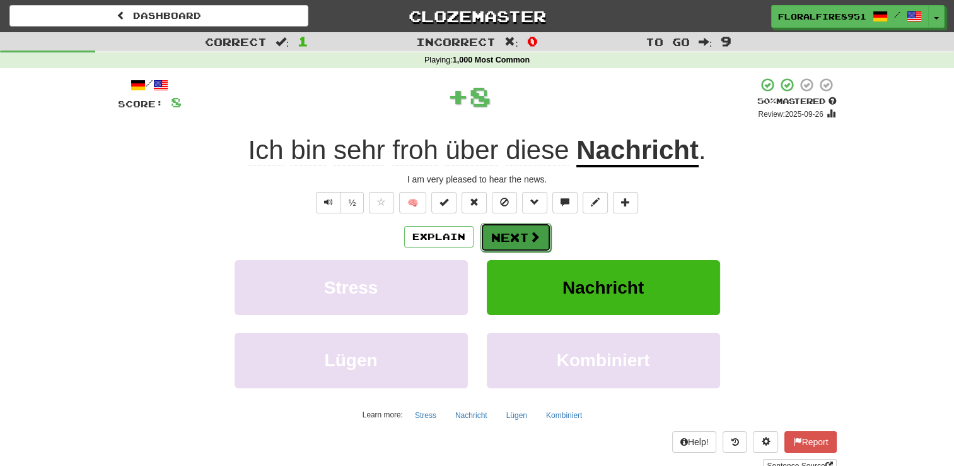
click at [523, 241] on button "Next" at bounding box center [516, 237] width 71 height 29
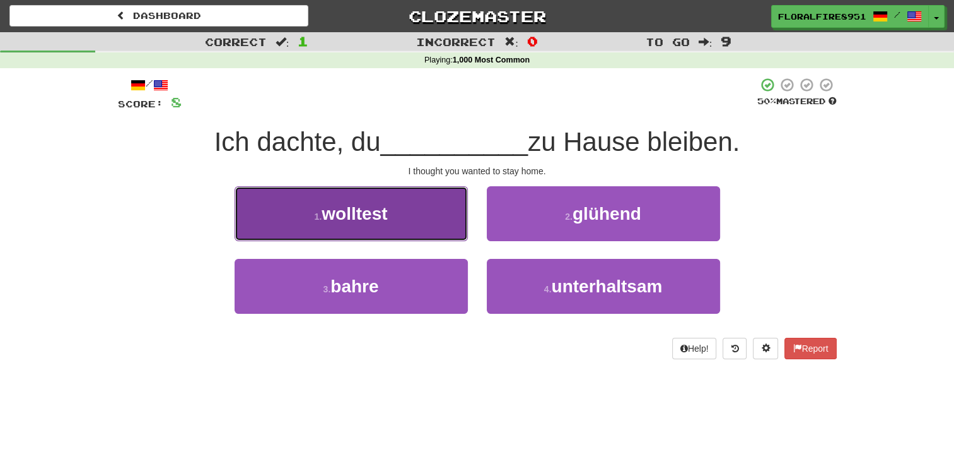
click at [428, 213] on button "1 . wolltest" at bounding box center [351, 213] width 233 height 55
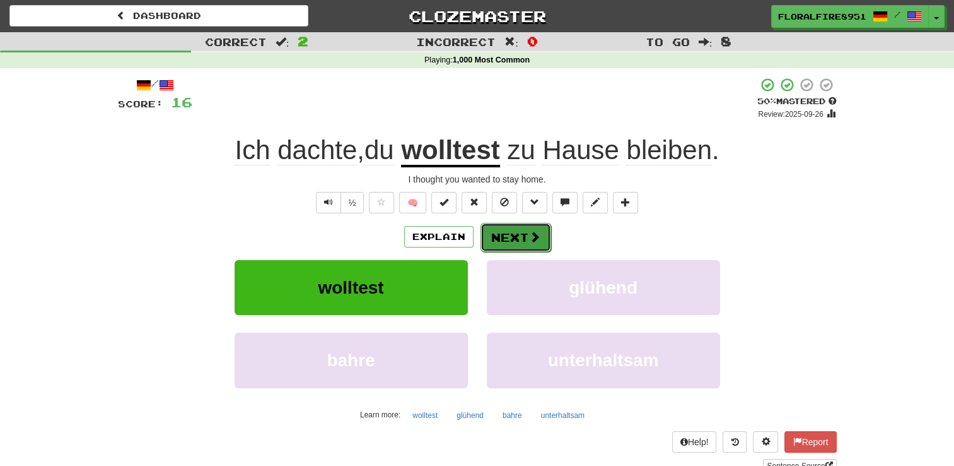
click at [525, 228] on button "Next" at bounding box center [516, 237] width 71 height 29
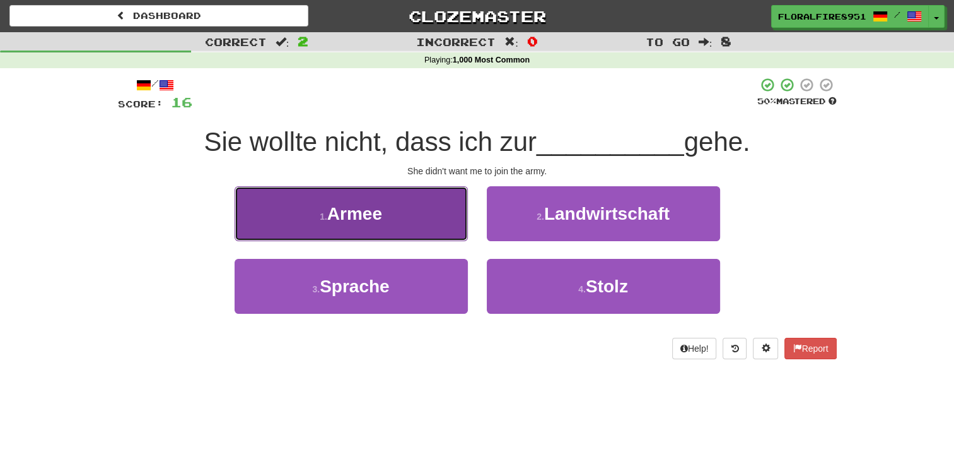
click at [464, 199] on button "1 . Armee" at bounding box center [351, 213] width 233 height 55
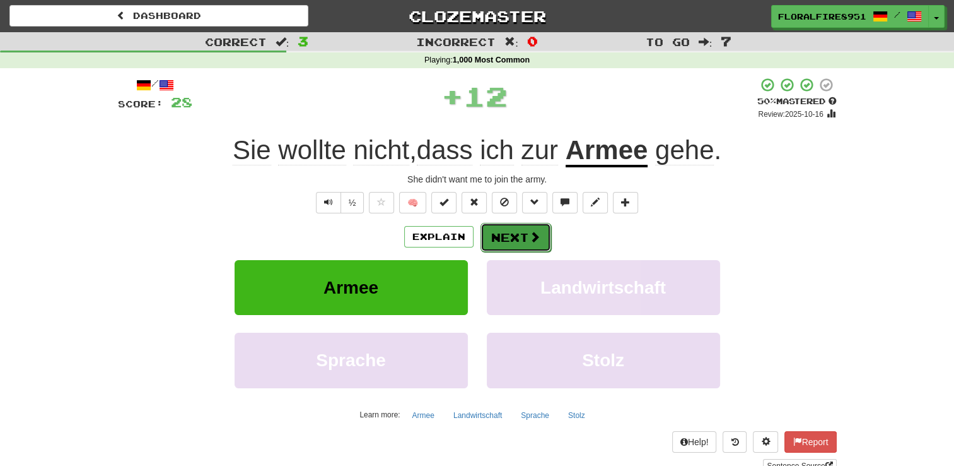
click at [509, 240] on button "Next" at bounding box center [516, 237] width 71 height 29
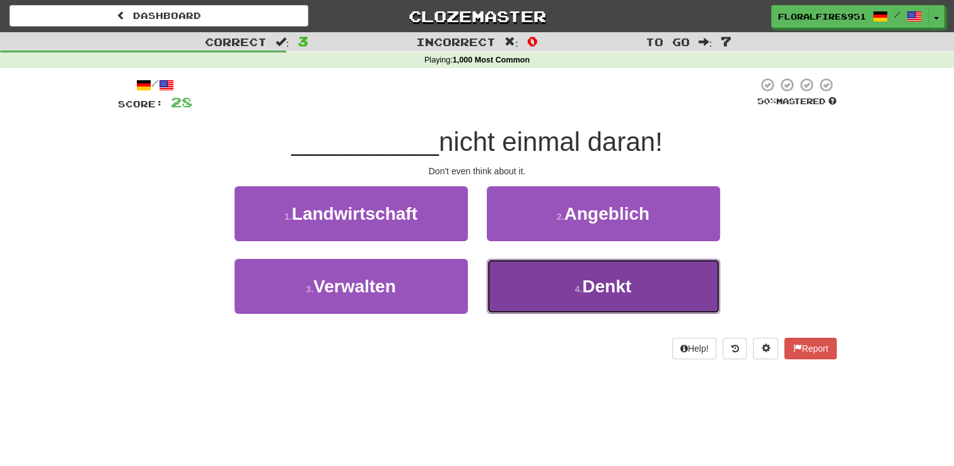
click at [526, 288] on button "4 . Denkt" at bounding box center [603, 286] width 233 height 55
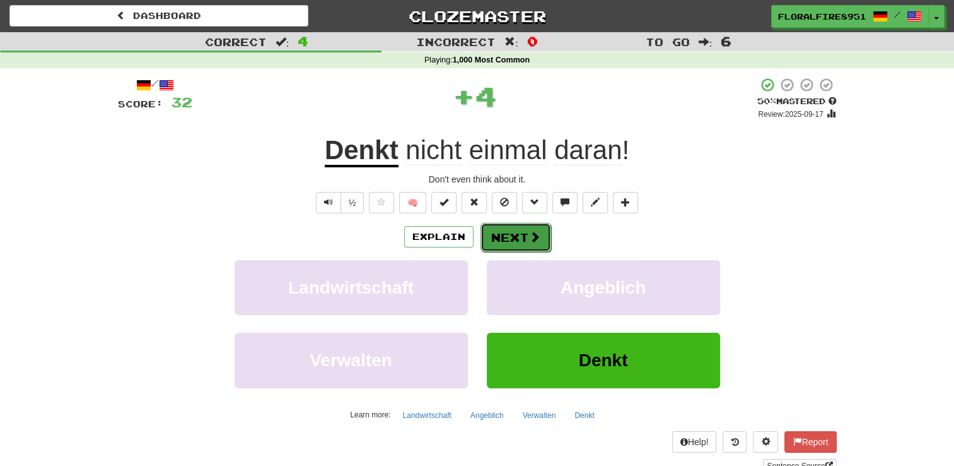
click at [519, 231] on button "Next" at bounding box center [516, 237] width 71 height 29
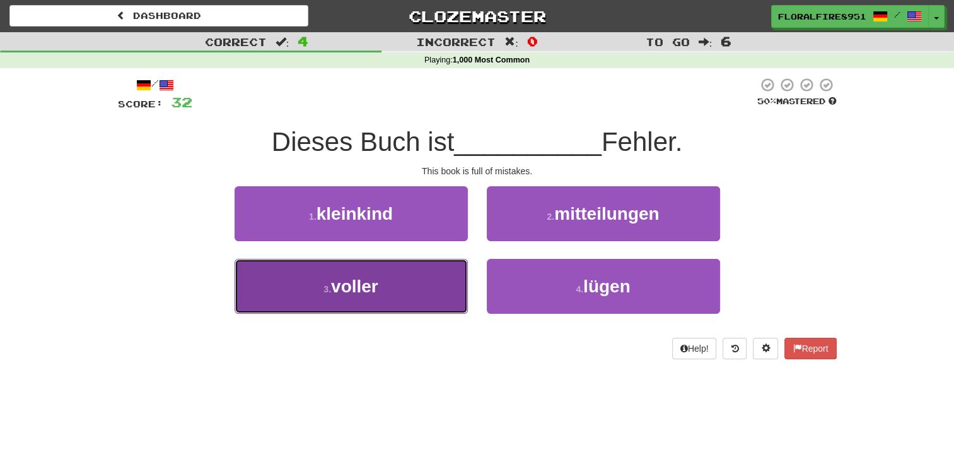
click at [439, 283] on button "3 . voller" at bounding box center [351, 286] width 233 height 55
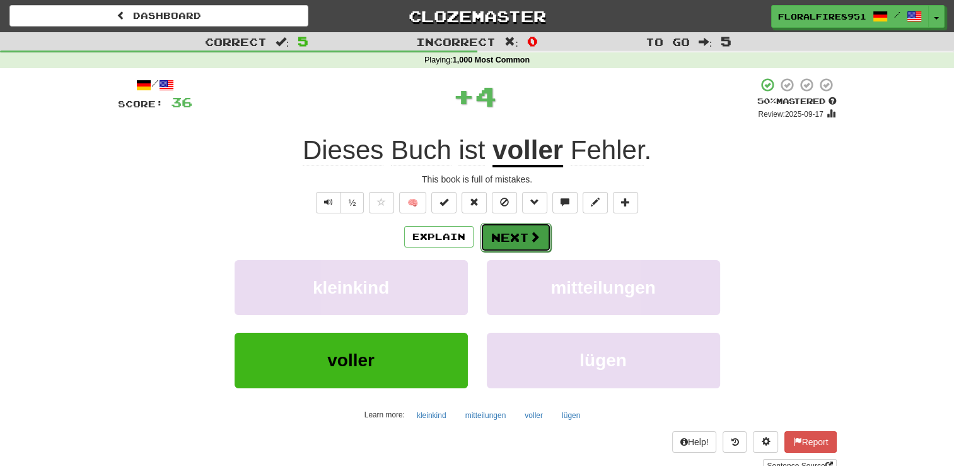
click at [536, 231] on span at bounding box center [534, 236] width 11 height 11
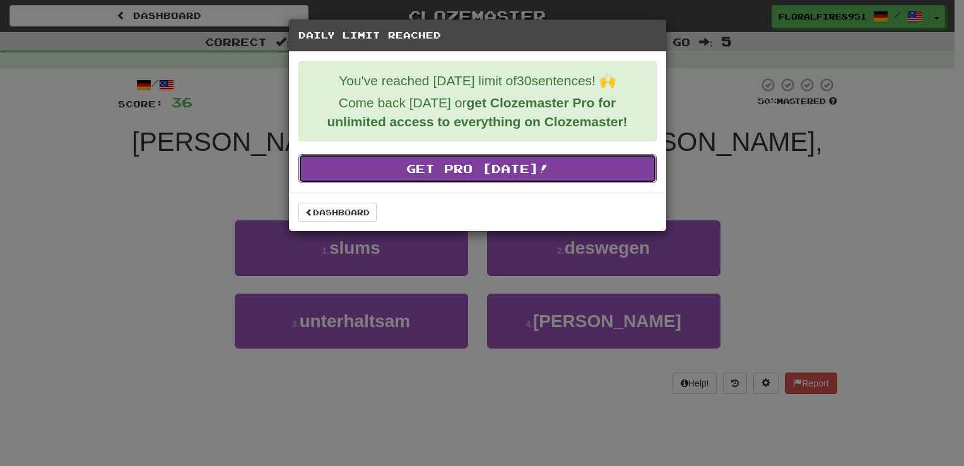
click at [542, 165] on link "Get Pro Today!" at bounding box center [477, 168] width 358 height 29
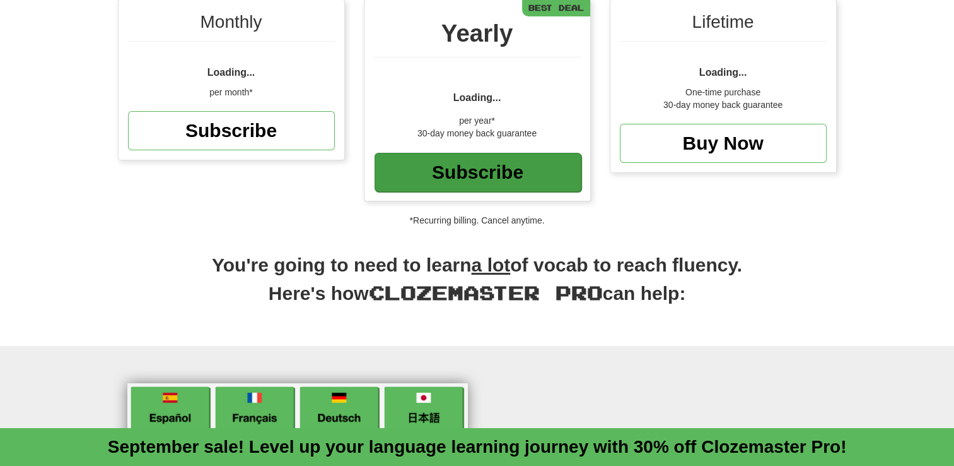
scroll to position [191, 0]
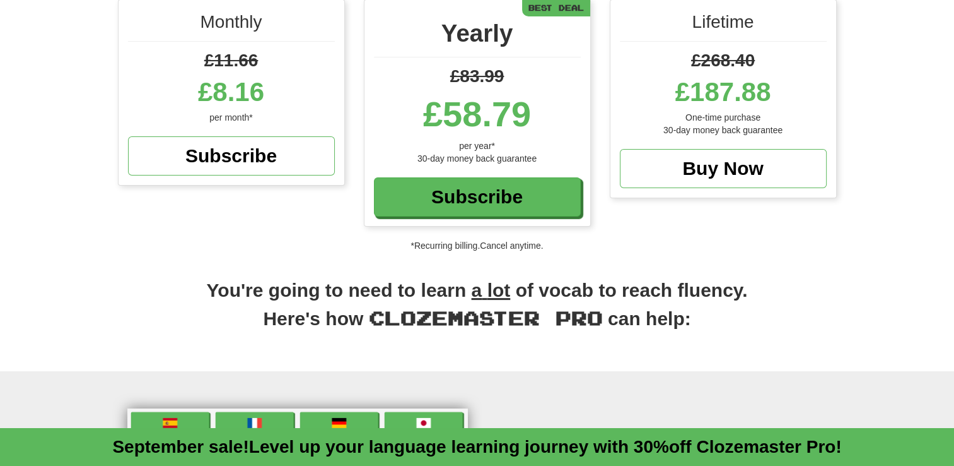
click at [705, 188] on div "Lifetime £268.40 £187.88 One - time purchase 30 - day money back guarantee Buy …" at bounding box center [724, 98] width 226 height 197
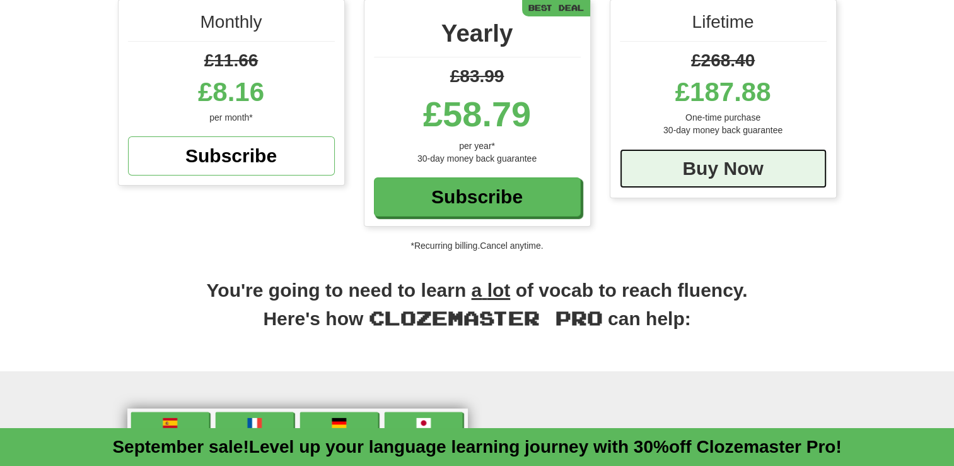
click at [769, 167] on div "Buy Now" at bounding box center [723, 168] width 207 height 39
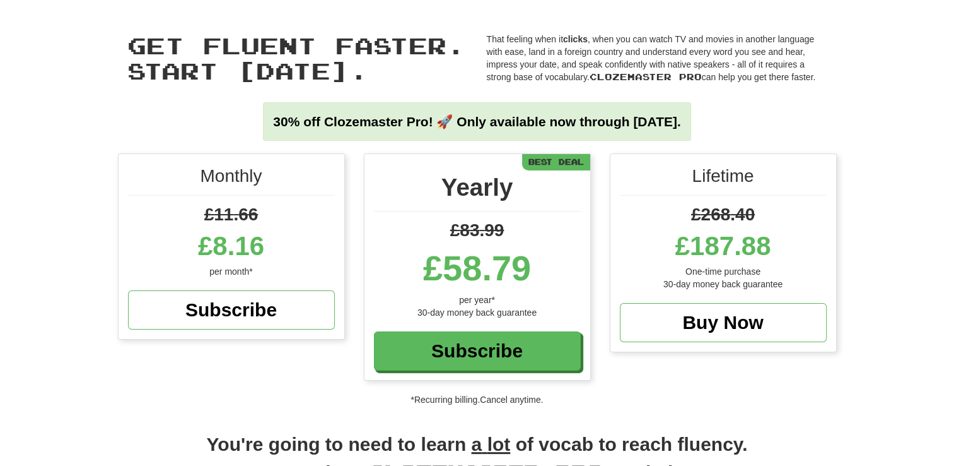
scroll to position [0, 0]
